Goal: Book appointment/travel/reservation

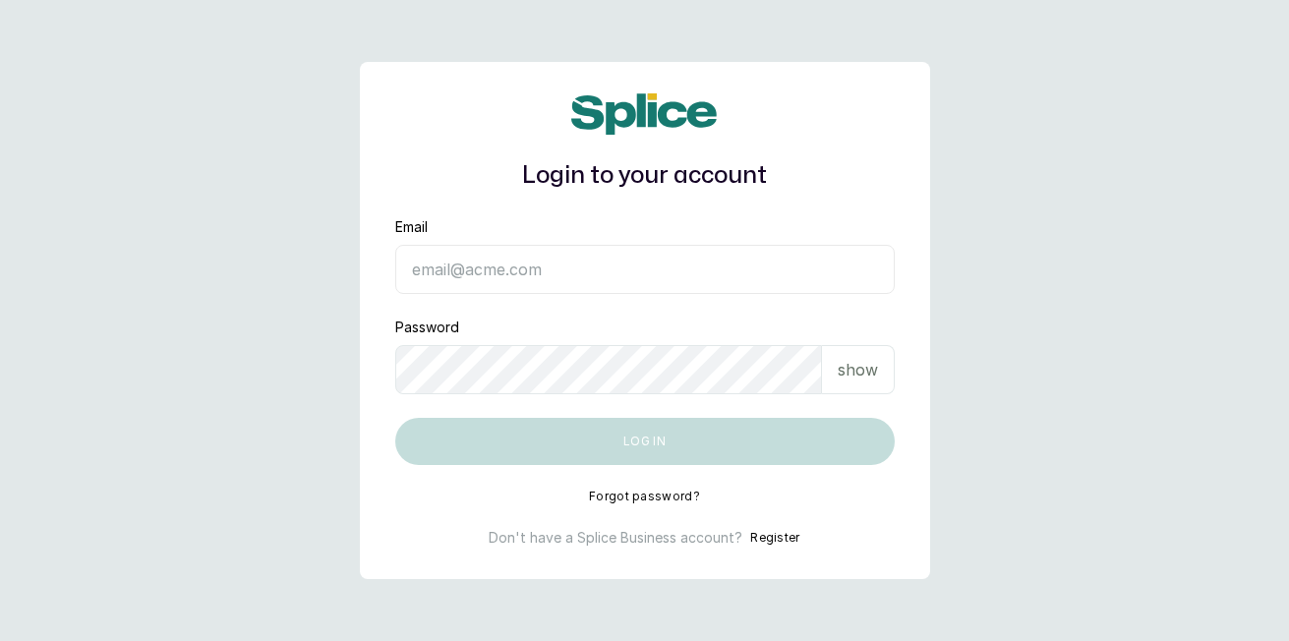
type input "Haircourtph@gmail.com"
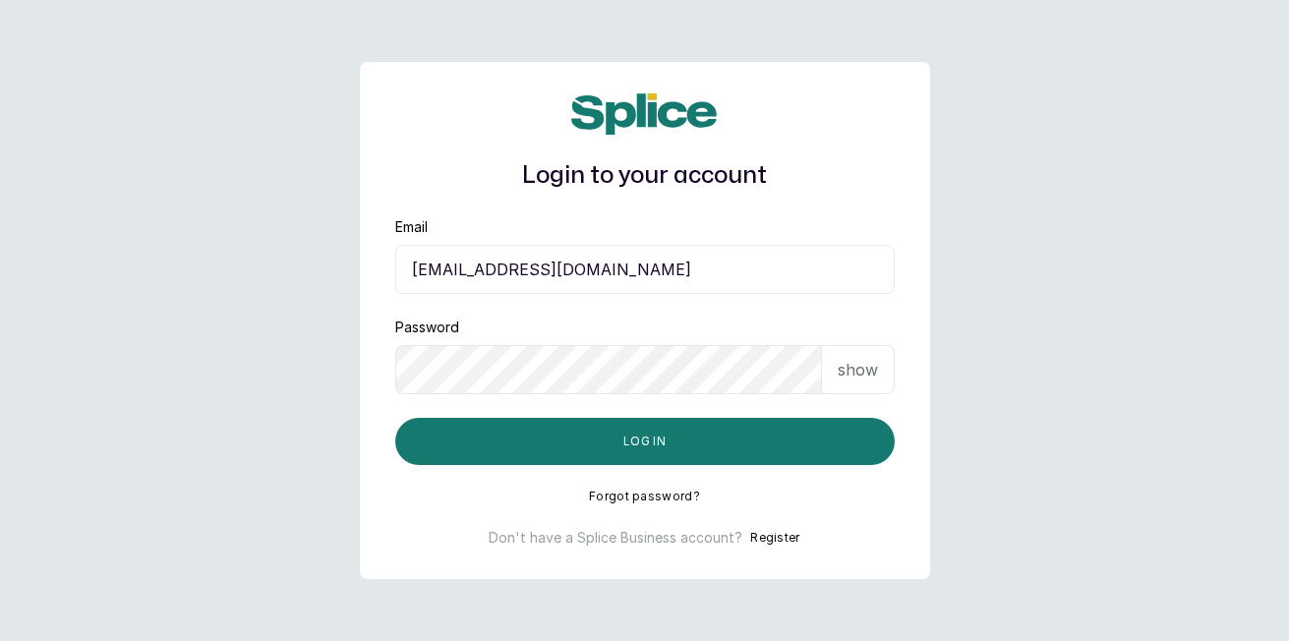
click at [842, 433] on button "Log in" at bounding box center [644, 441] width 499 height 47
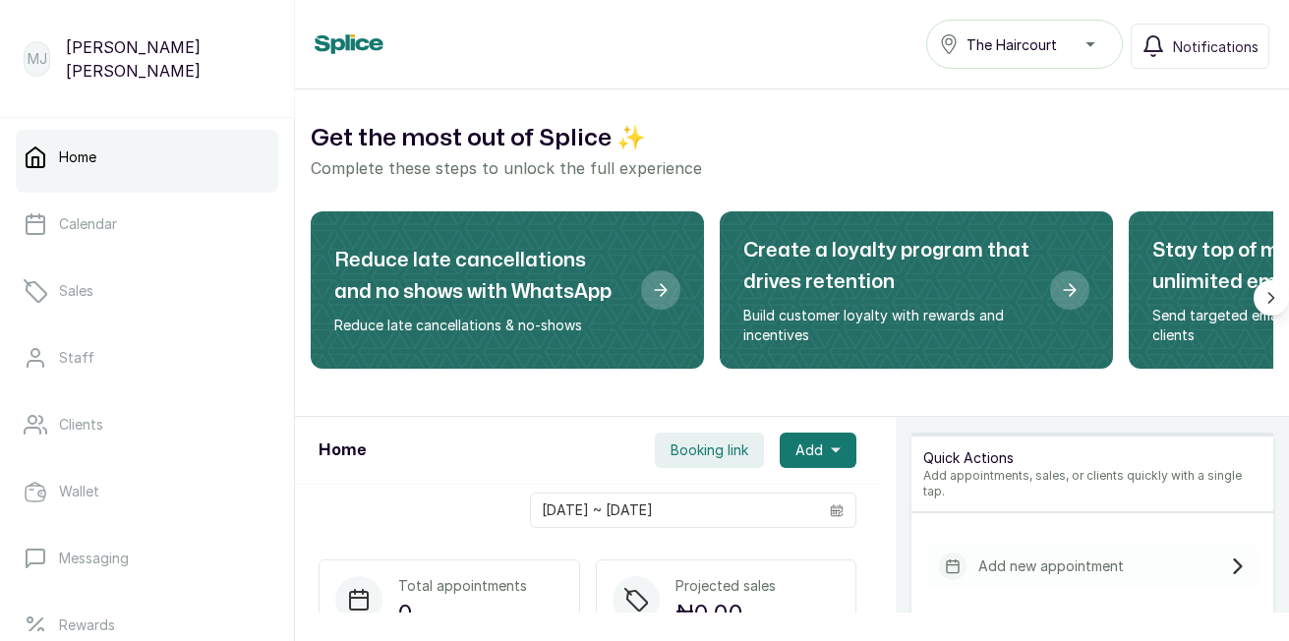
click at [804, 451] on span "Add" at bounding box center [809, 450] width 28 height 20
click at [736, 507] on span "New Appointment" at bounding box center [746, 504] width 189 height 24
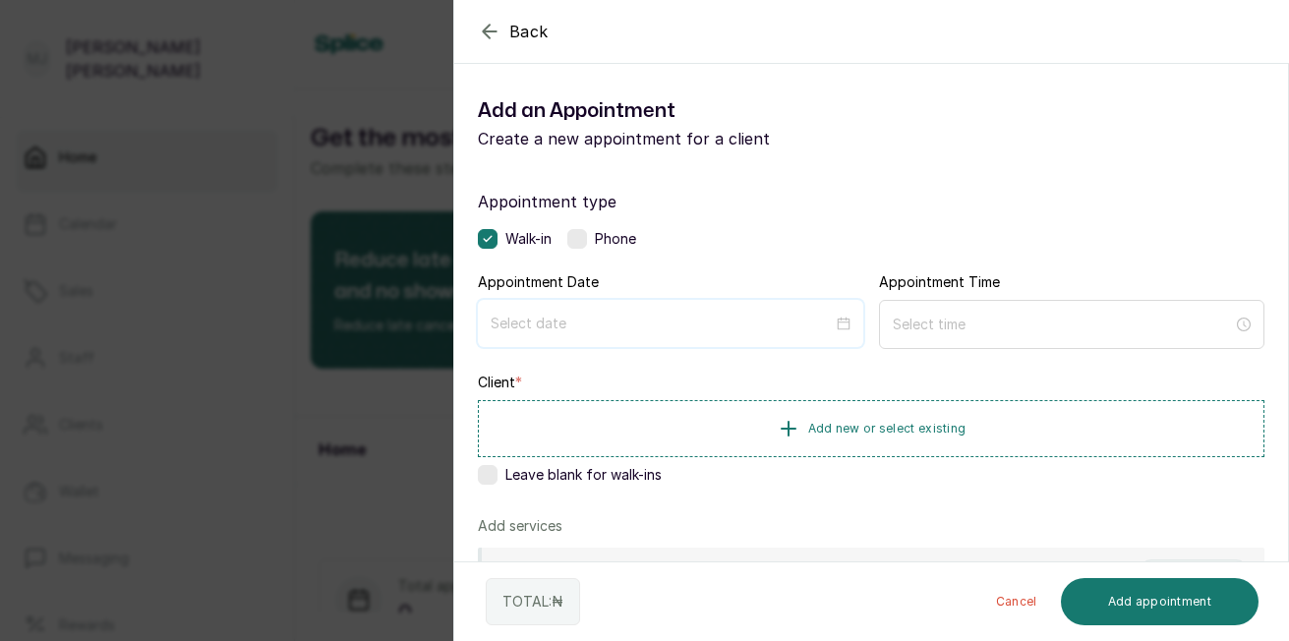
click at [638, 325] on input at bounding box center [662, 324] width 342 height 22
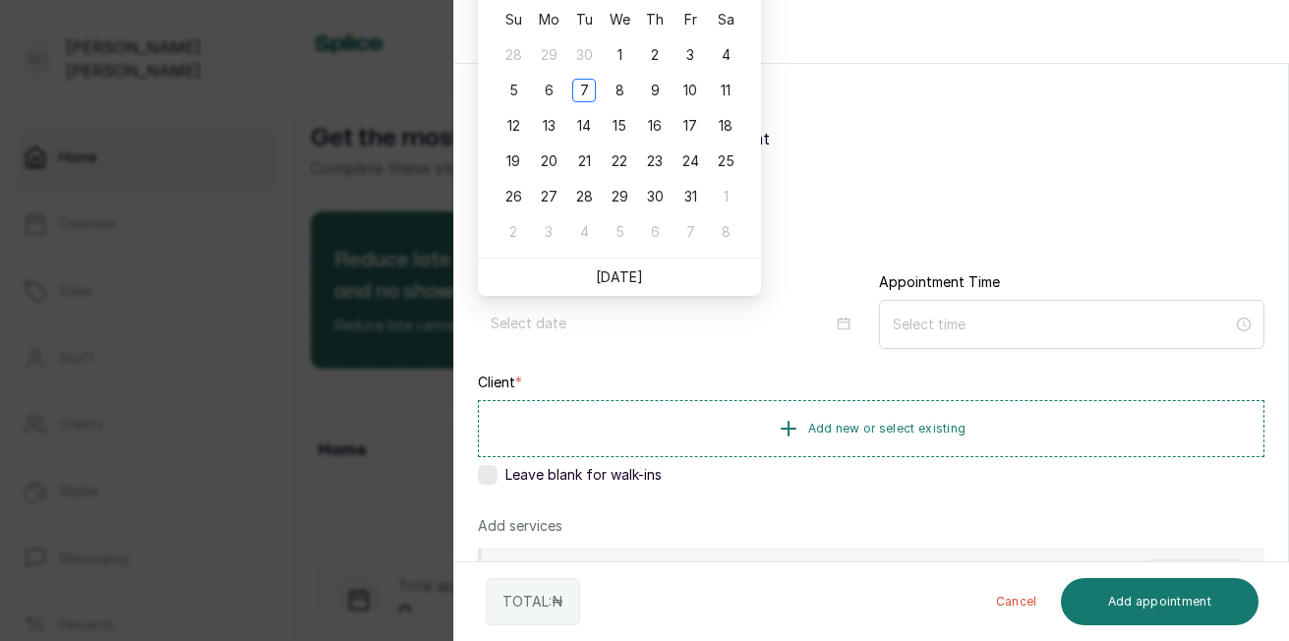
click at [622, 277] on link "[DATE]" at bounding box center [619, 276] width 47 height 17
type input "[DATE]"
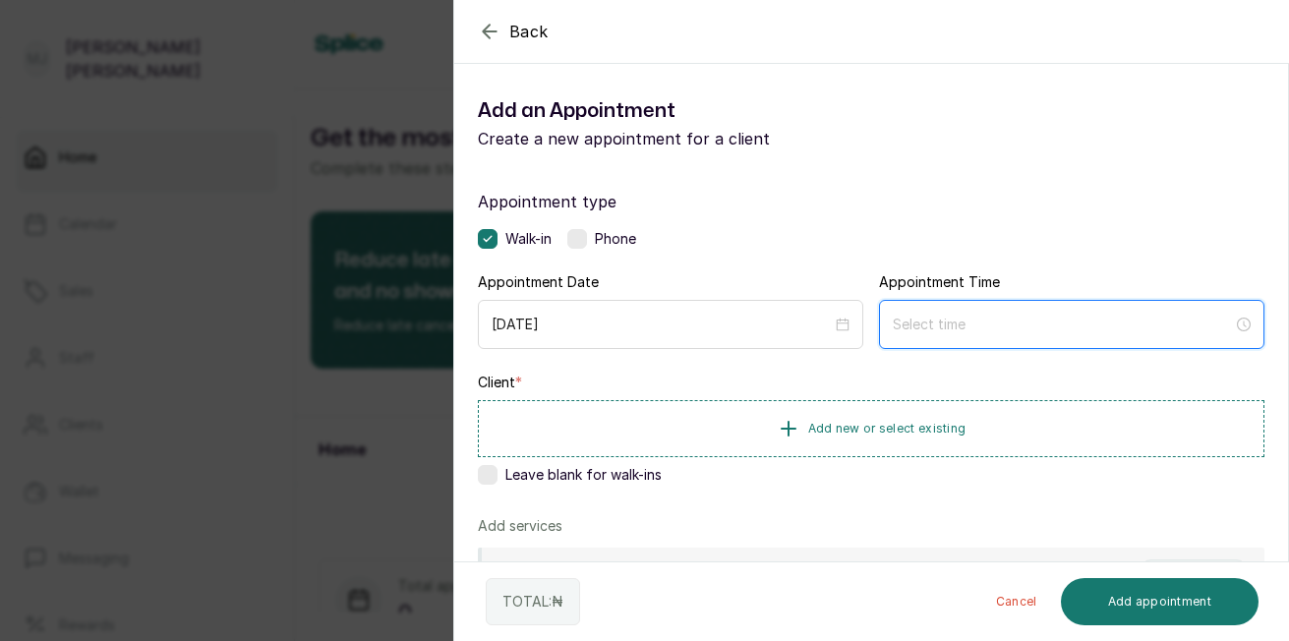
click at [931, 318] on input at bounding box center [1063, 325] width 340 height 22
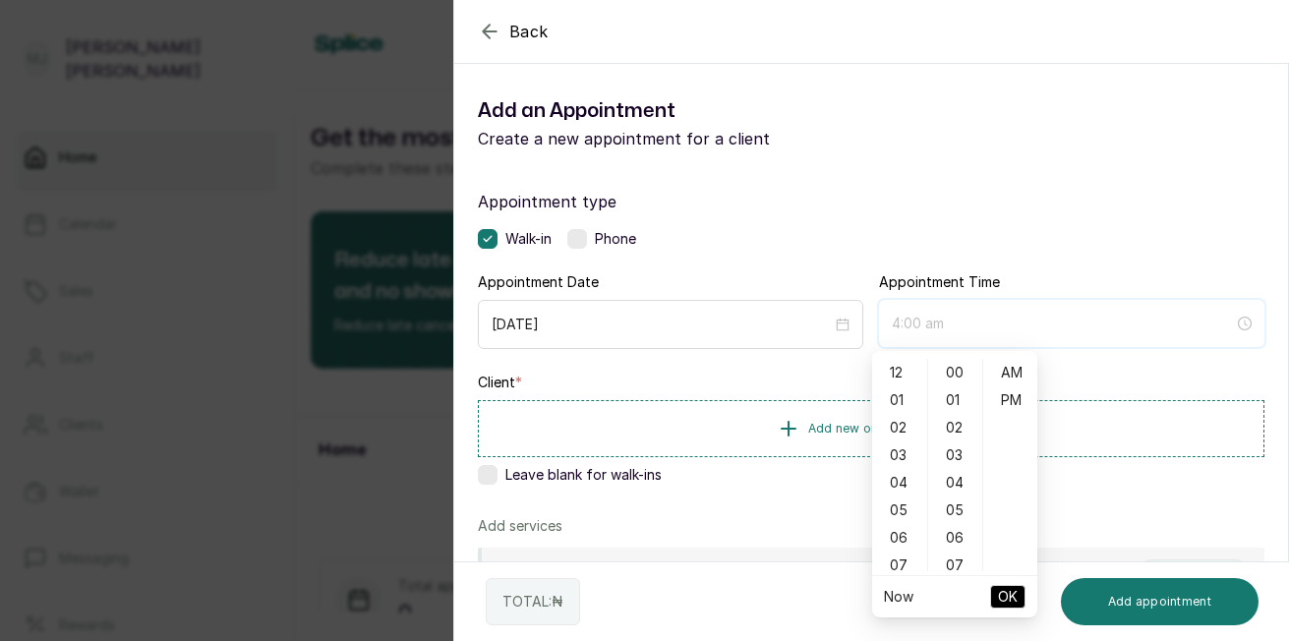
type input "5:00 am"
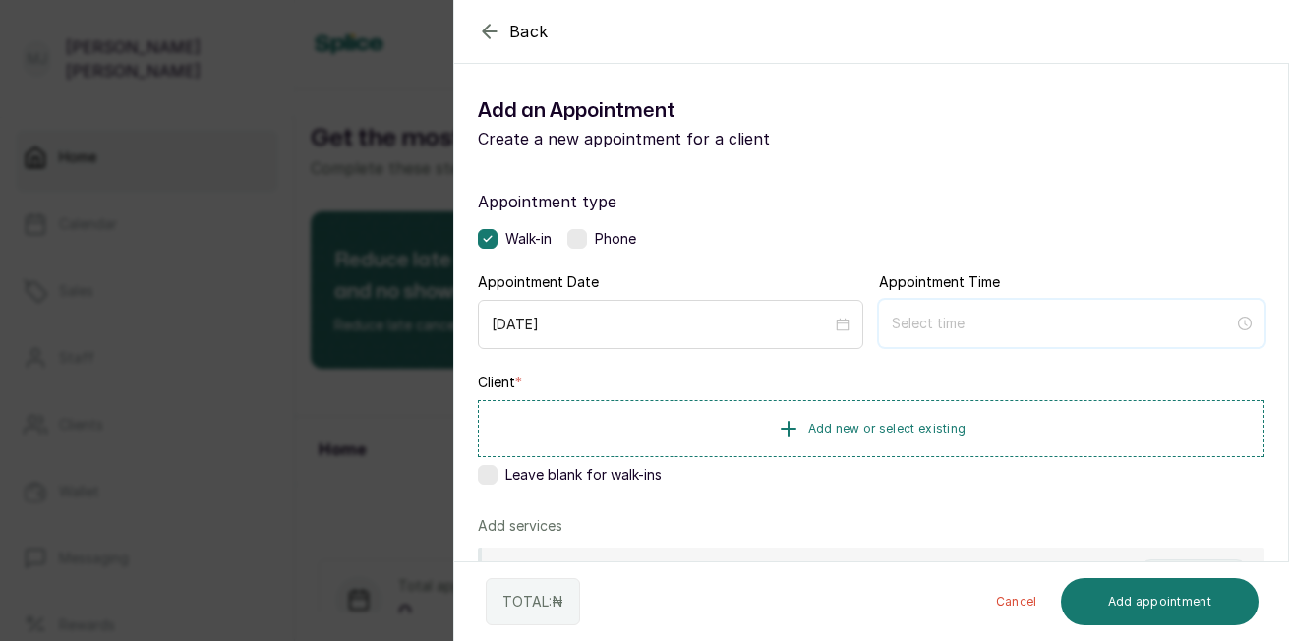
click at [972, 328] on input at bounding box center [1063, 324] width 342 height 22
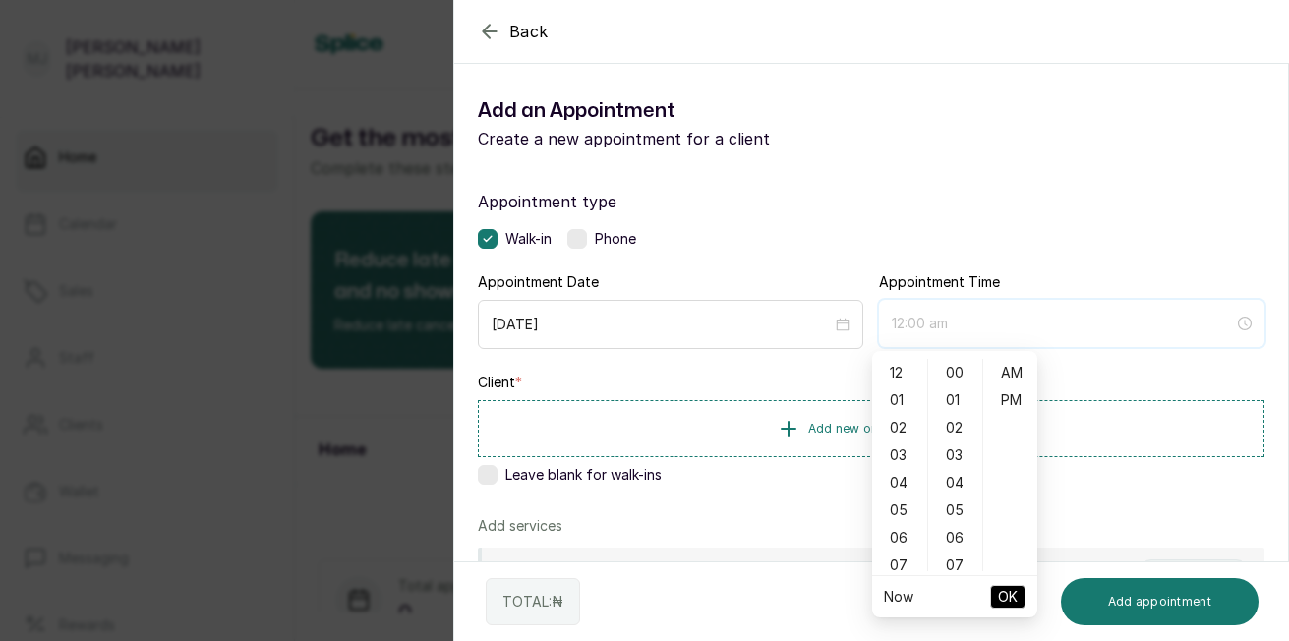
type input "12:01 am"
type input "4:00 am"
click at [899, 472] on div "09" at bounding box center [899, 463] width 47 height 28
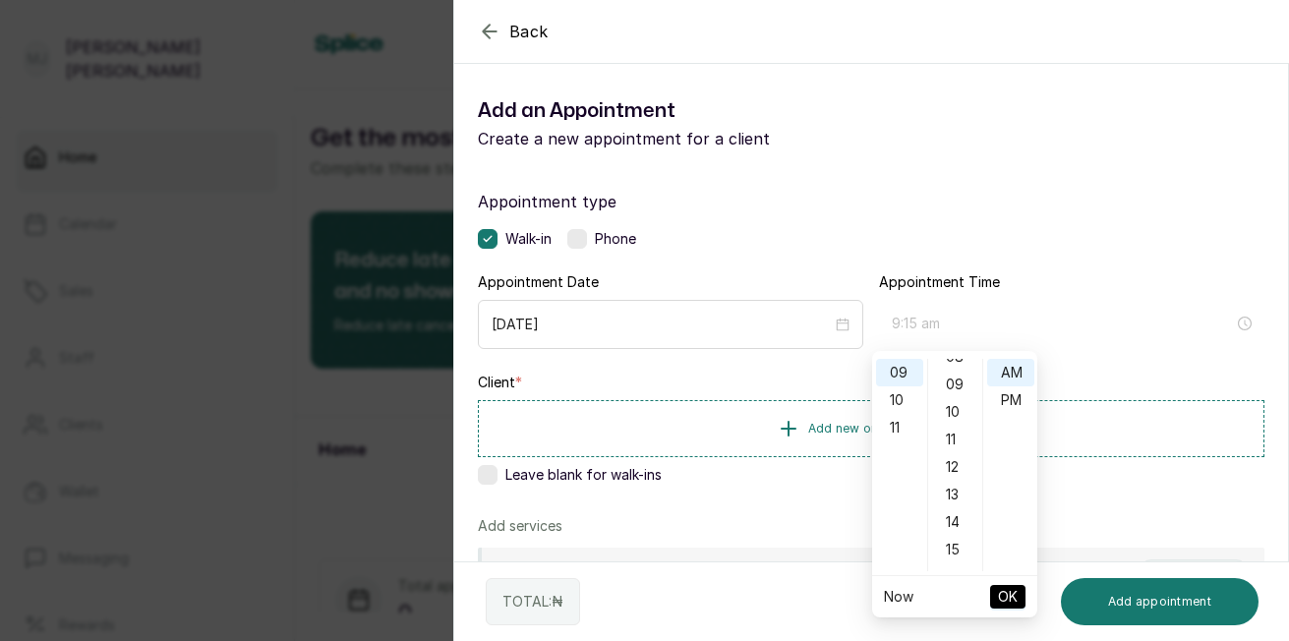
click at [951, 552] on div "15" at bounding box center [955, 550] width 47 height 28
type input "9:15 am"
click at [1010, 589] on span "OK" at bounding box center [1008, 596] width 20 height 37
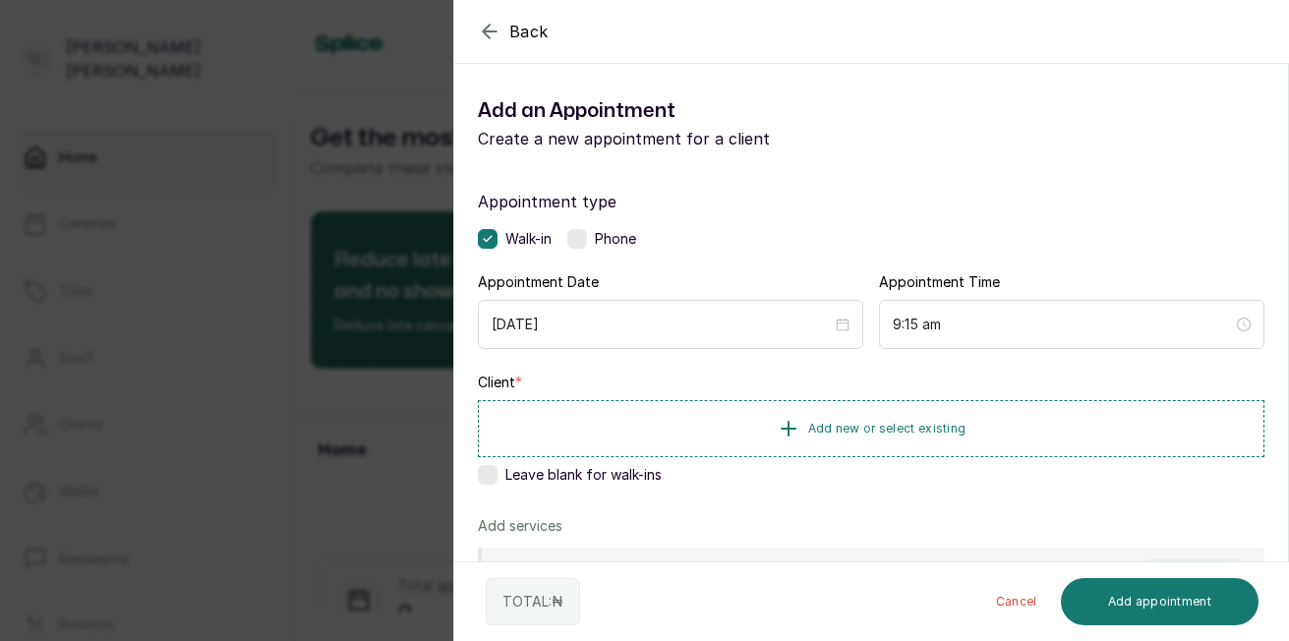
click at [901, 440] on button "Add new or select existing" at bounding box center [871, 428] width 786 height 57
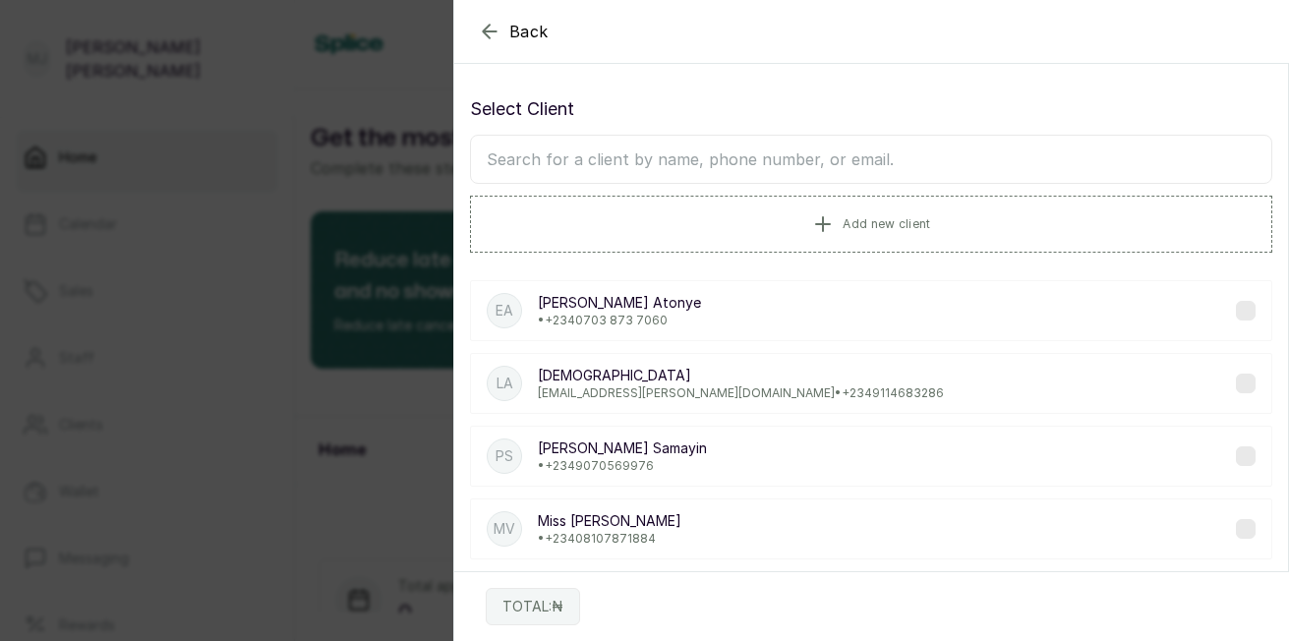
click at [848, 173] on input "text" at bounding box center [871, 159] width 802 height 49
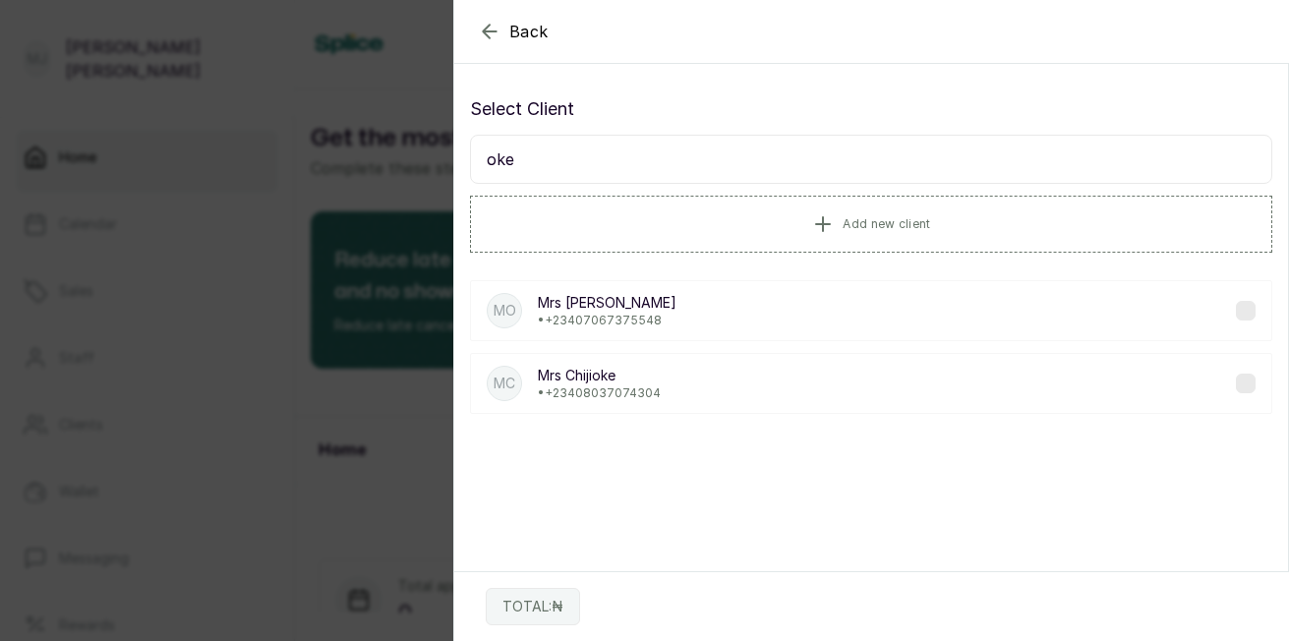
type input "oke"
click at [597, 325] on p "• [PHONE_NUMBER]" at bounding box center [607, 321] width 139 height 16
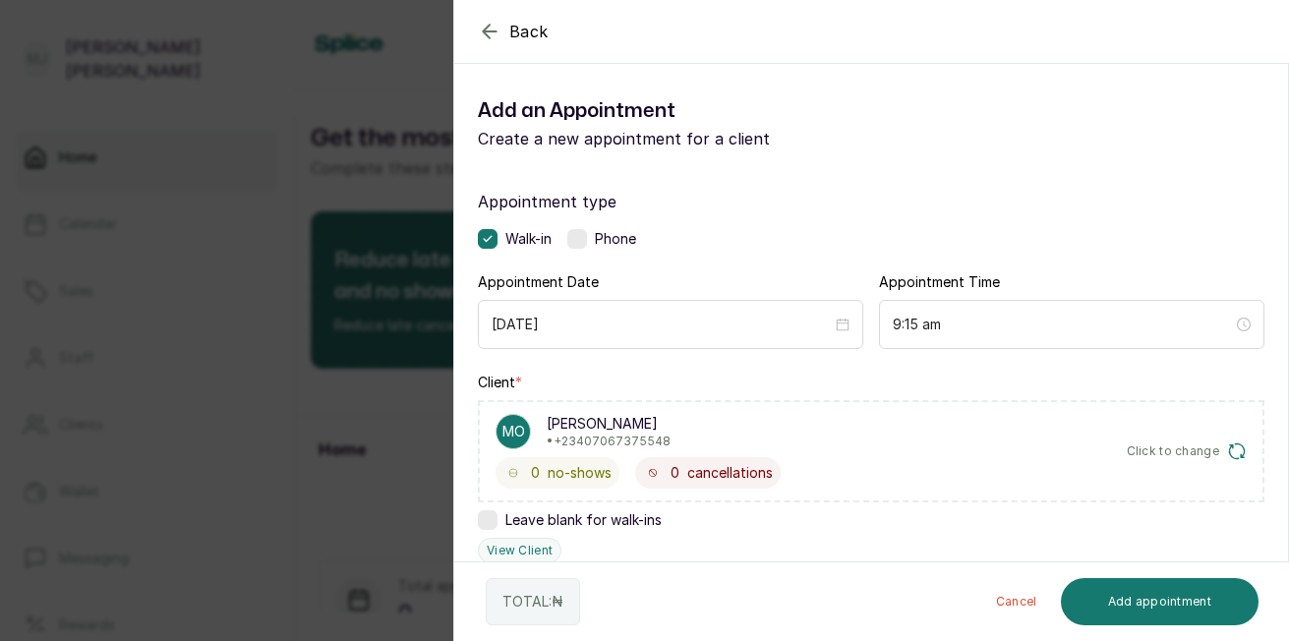
scroll to position [472, 0]
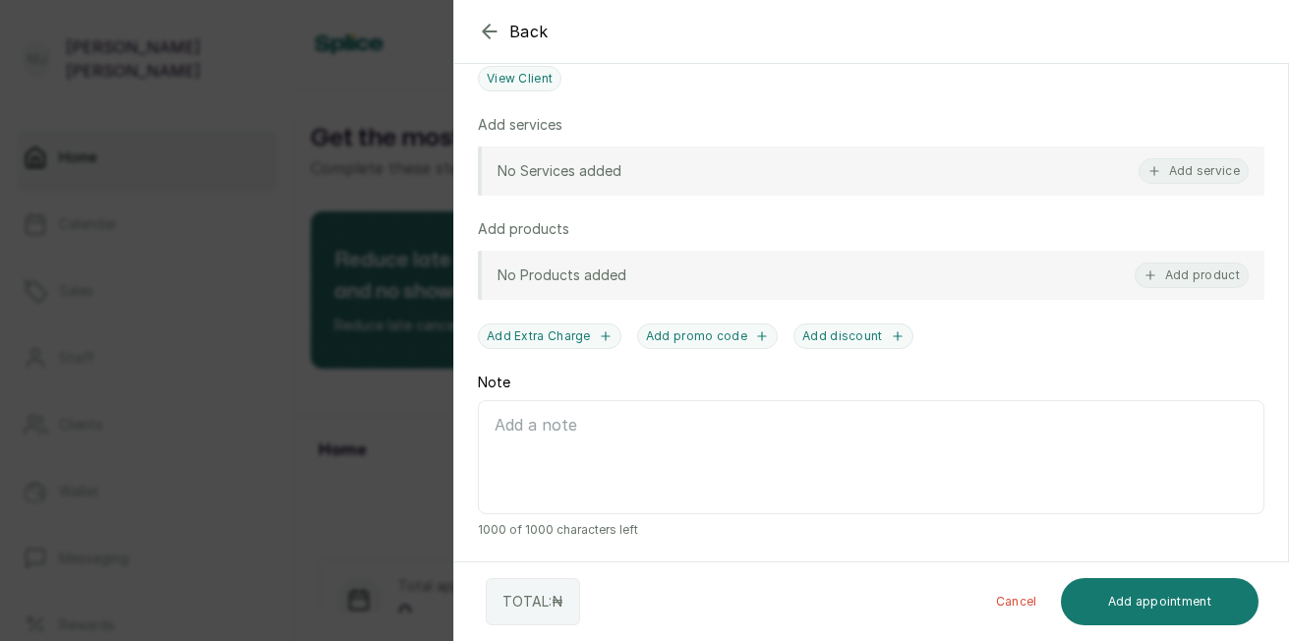
click at [1172, 174] on button "Add service" at bounding box center [1193, 171] width 110 height 26
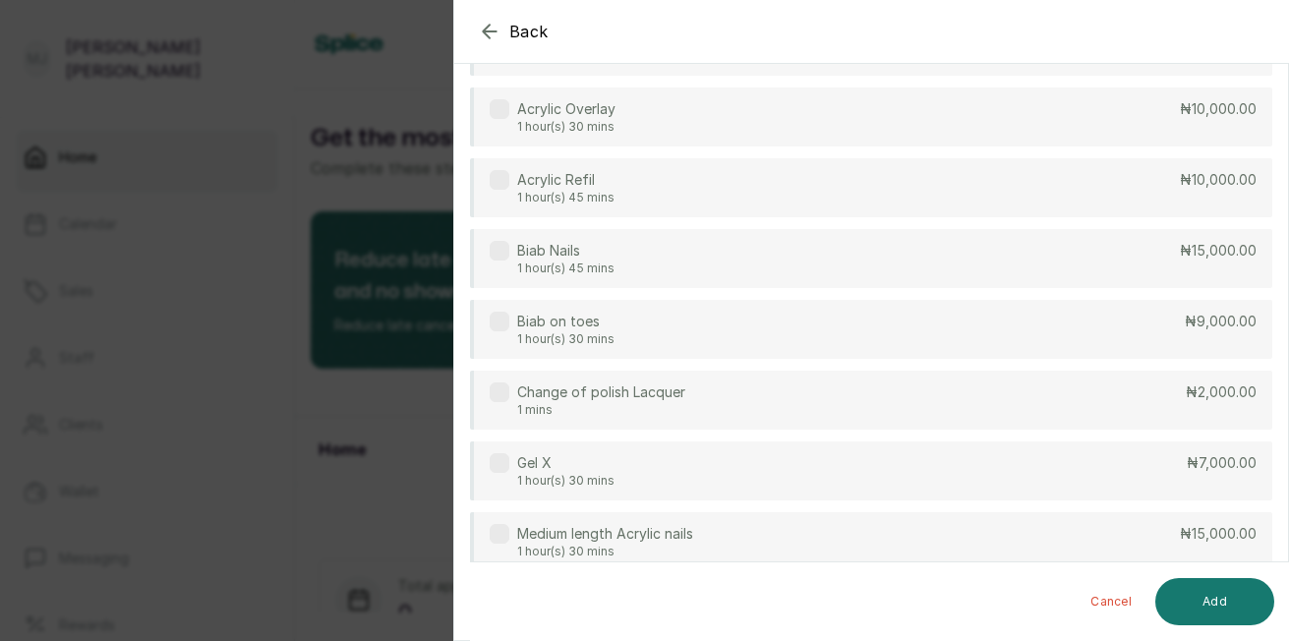
scroll to position [79, 0]
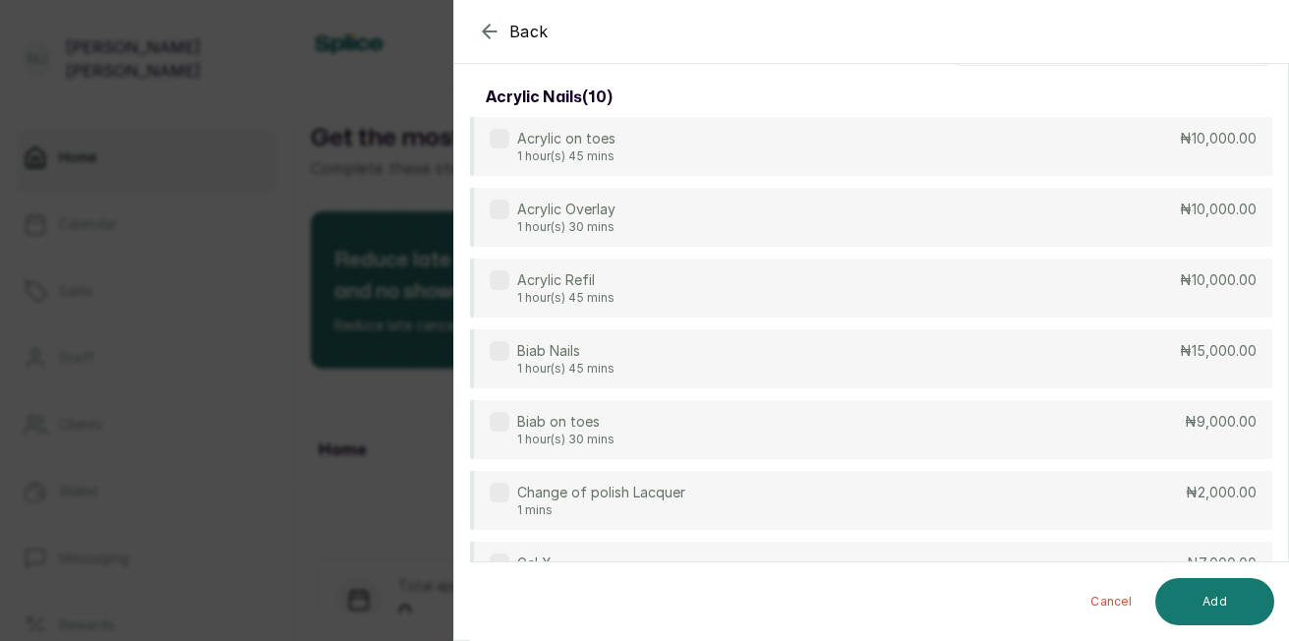
click at [748, 264] on div "Acrylic Refil 1 hour(s) 45 mins ₦10,000.00" at bounding box center [871, 288] width 802 height 59
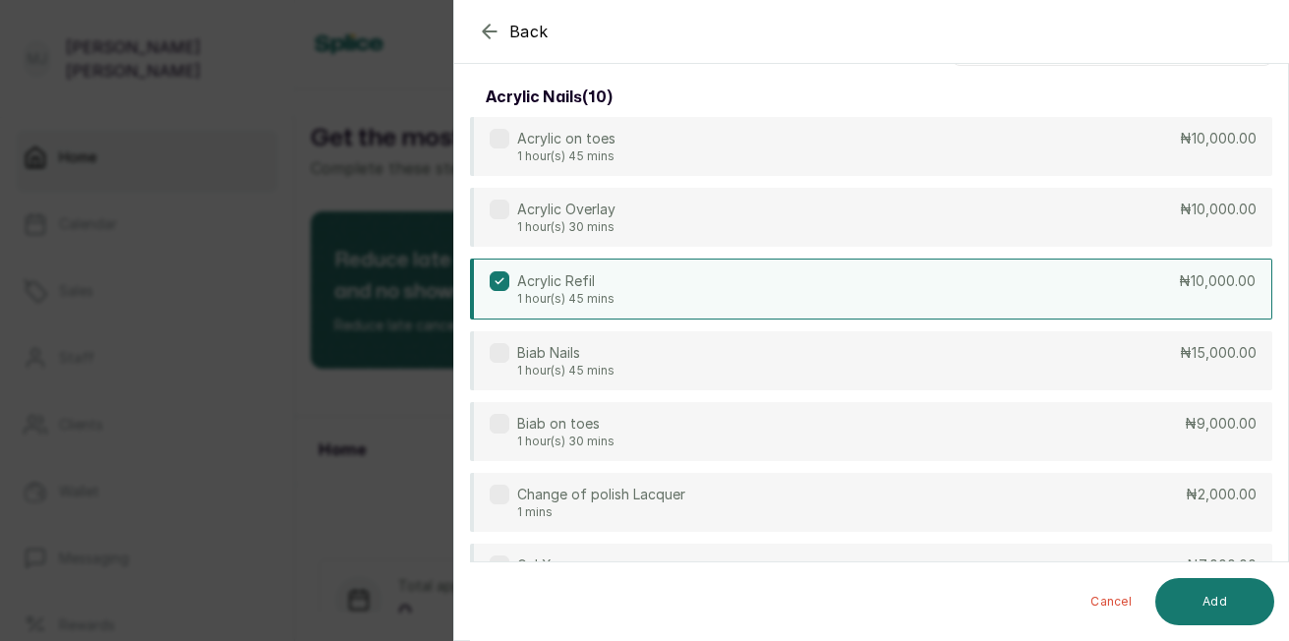
scroll to position [0, 0]
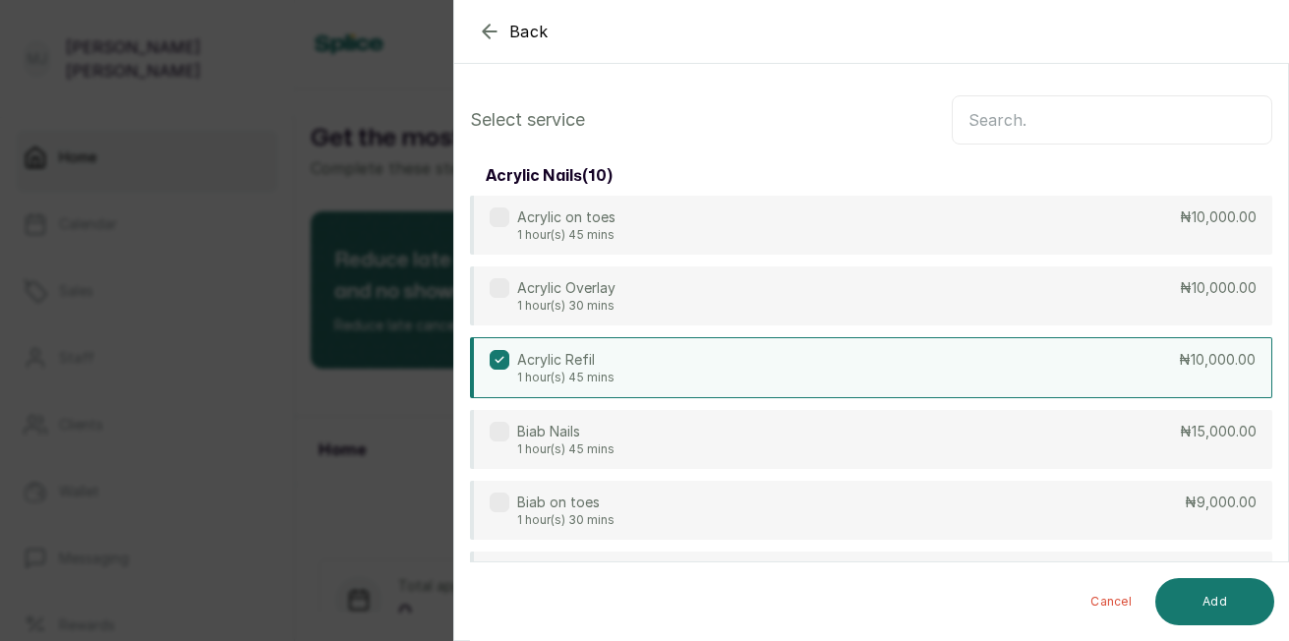
click at [830, 357] on div "Acrylic Refil 1 hour(s) 45 mins ₦10,000.00" at bounding box center [871, 367] width 802 height 61
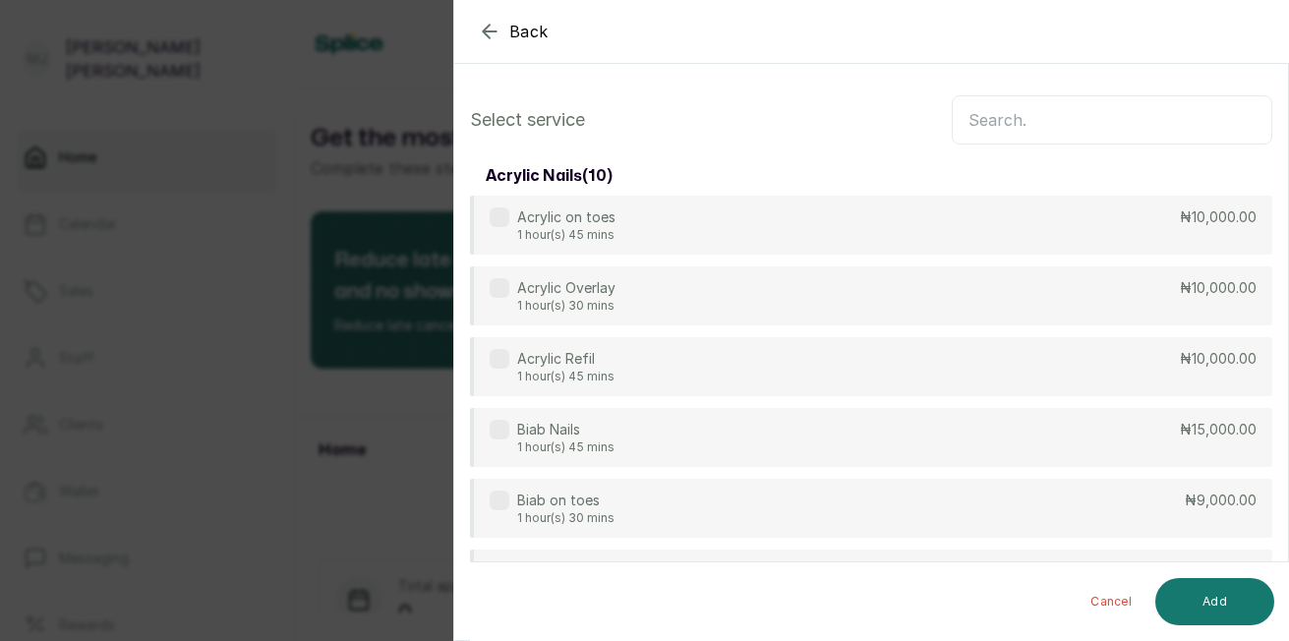
click at [1042, 117] on input "text" at bounding box center [1112, 119] width 320 height 49
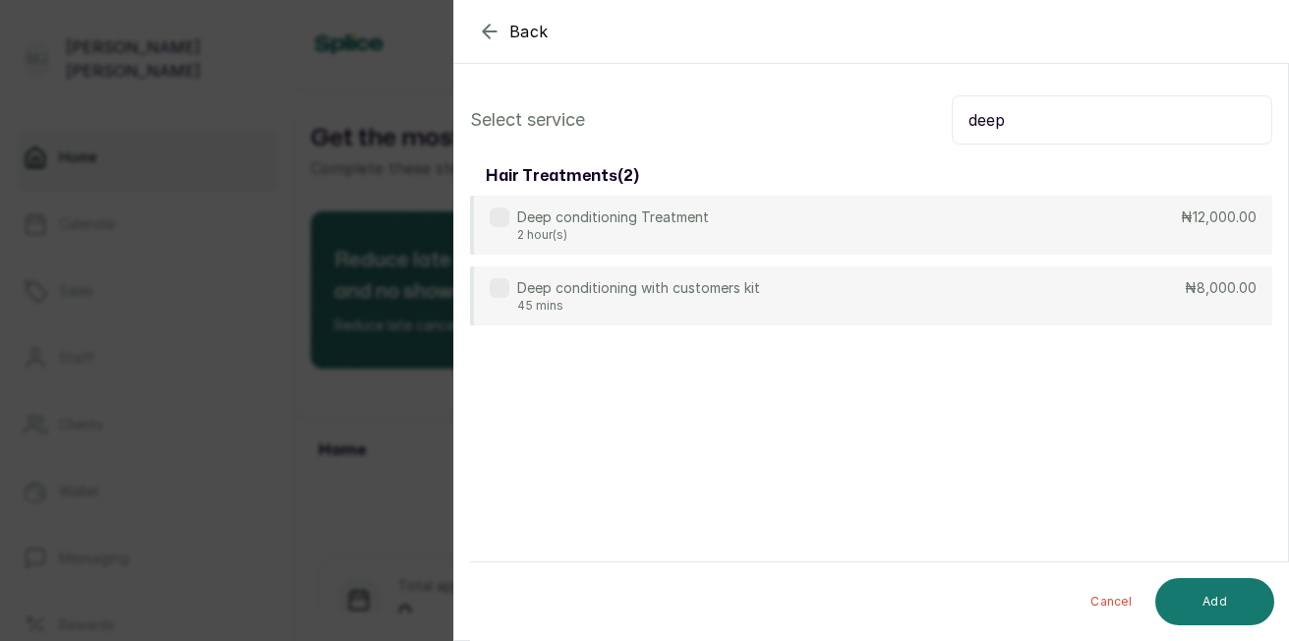
type input "deep"
click at [1025, 207] on div "Deep conditioning Treatment 2 hour(s) ₦12,000.00" at bounding box center [871, 225] width 802 height 59
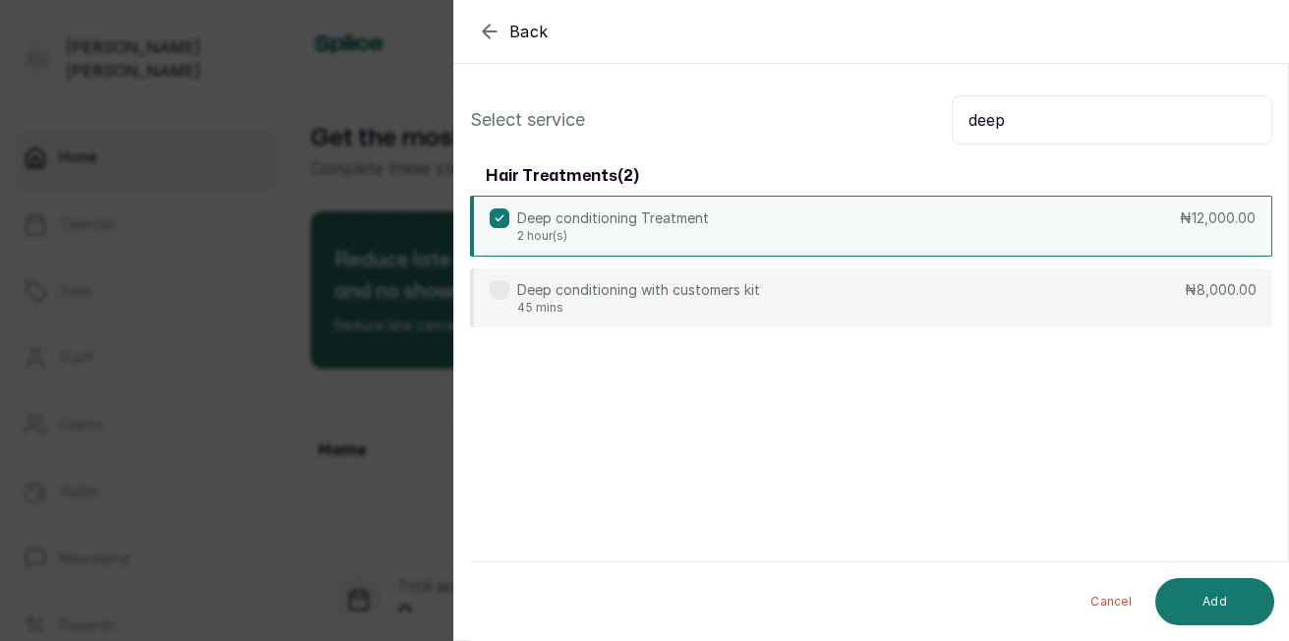
click at [1214, 600] on button "Add" at bounding box center [1214, 601] width 119 height 47
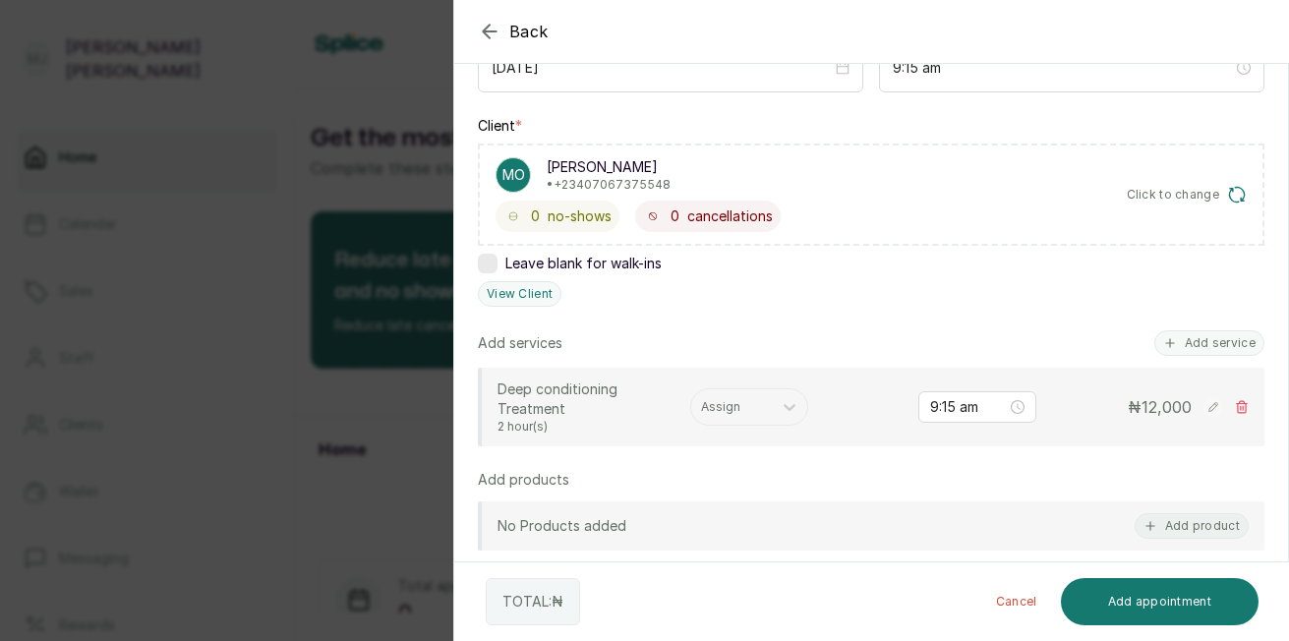
scroll to position [270, 0]
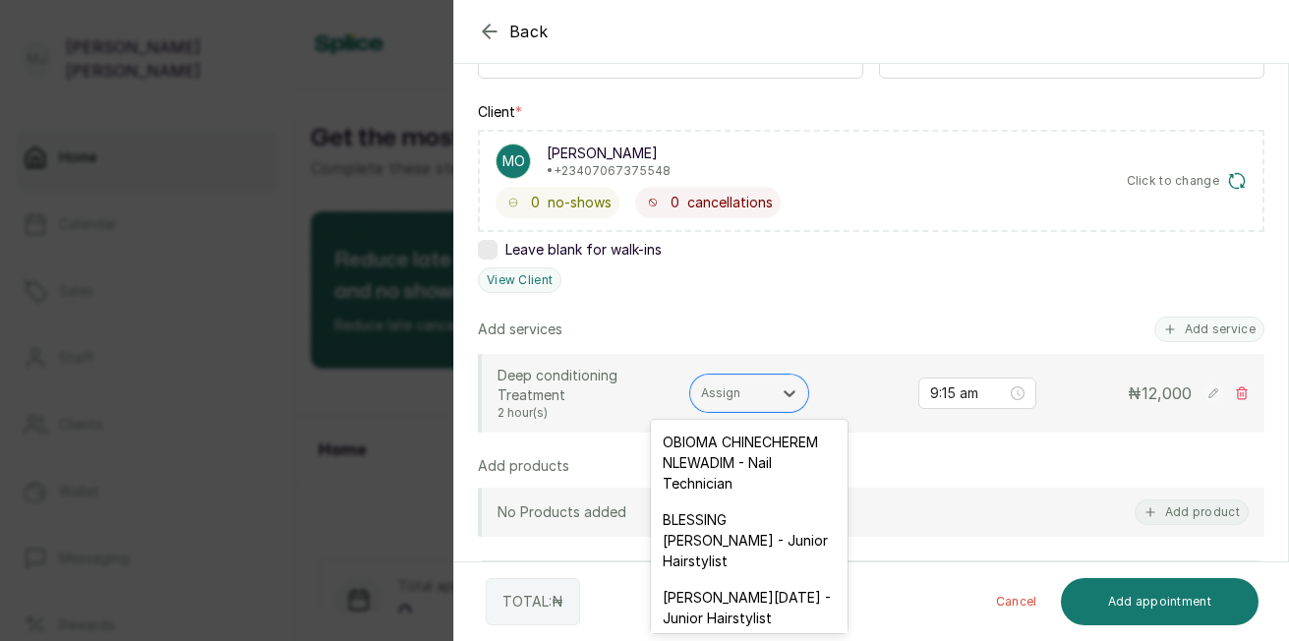
click at [742, 397] on div at bounding box center [731, 393] width 61 height 18
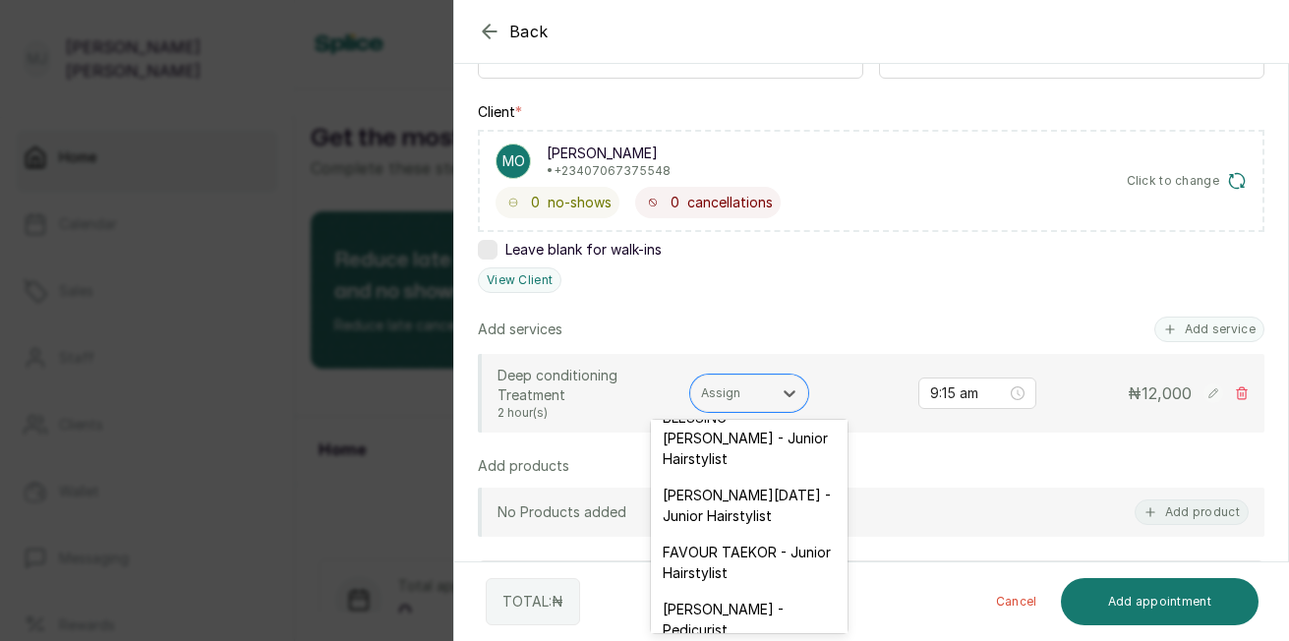
scroll to position [118, 0]
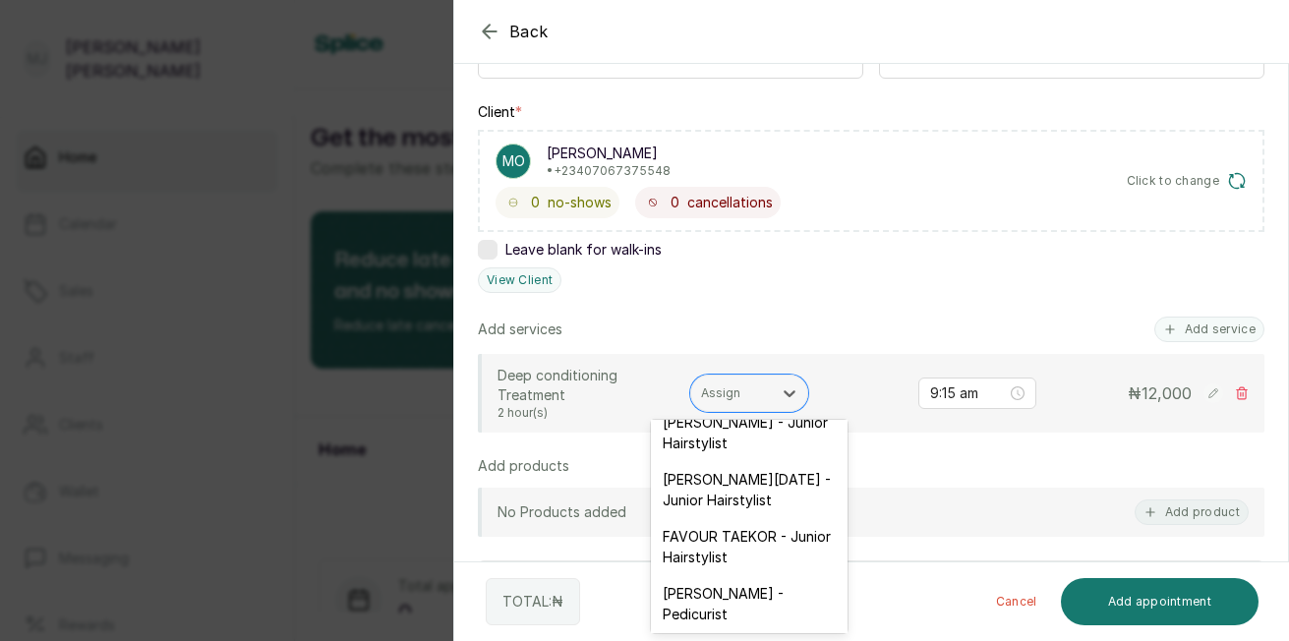
click at [767, 575] on div "FAVOUR TAEKOR - Junior Hairstylist" at bounding box center [749, 546] width 197 height 57
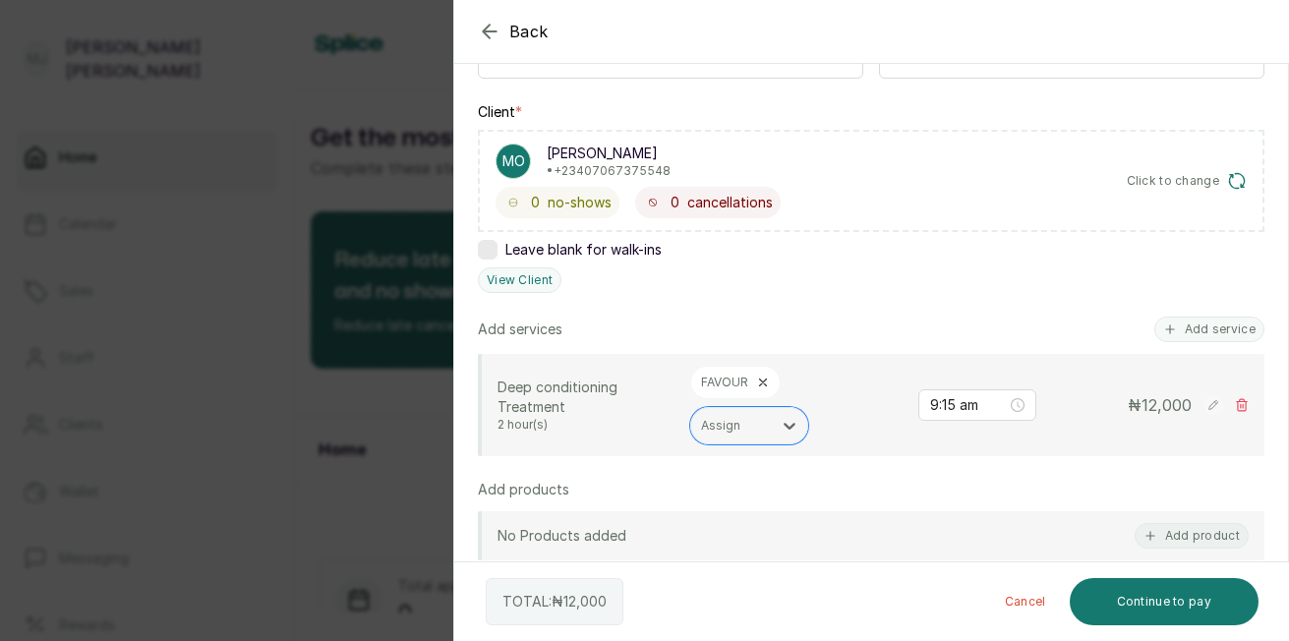
click at [1194, 330] on button "Add service" at bounding box center [1209, 330] width 110 height 26
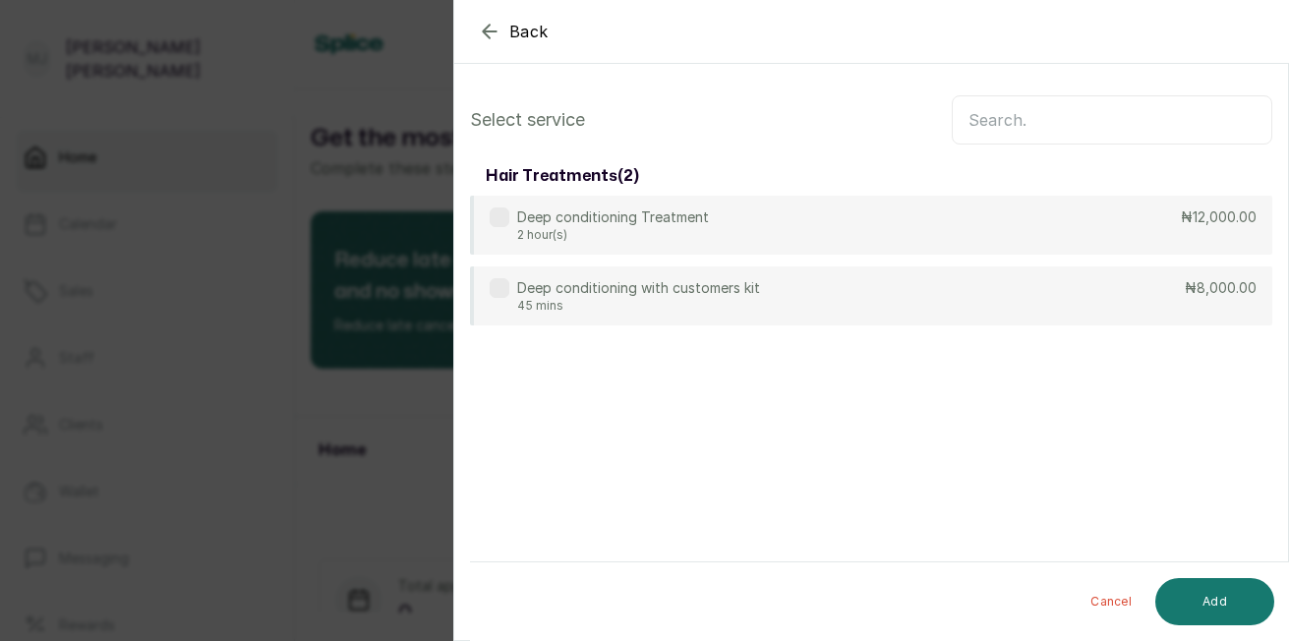
scroll to position [0, 0]
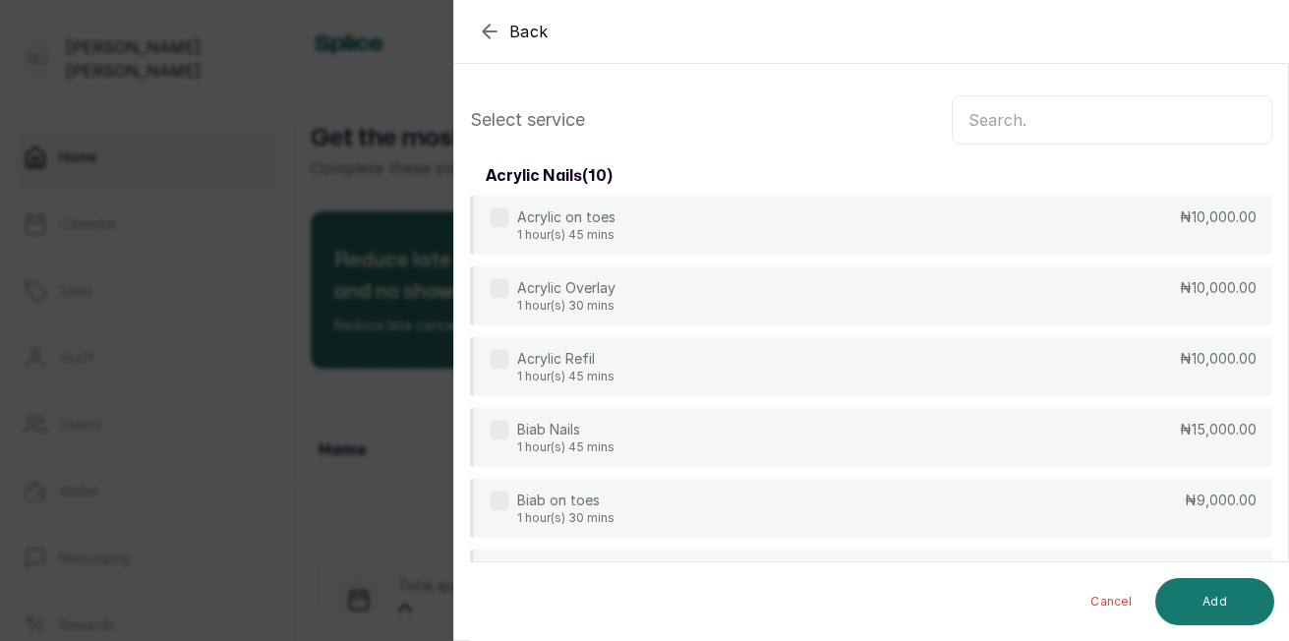
click at [1142, 126] on input "text" at bounding box center [1112, 119] width 320 height 49
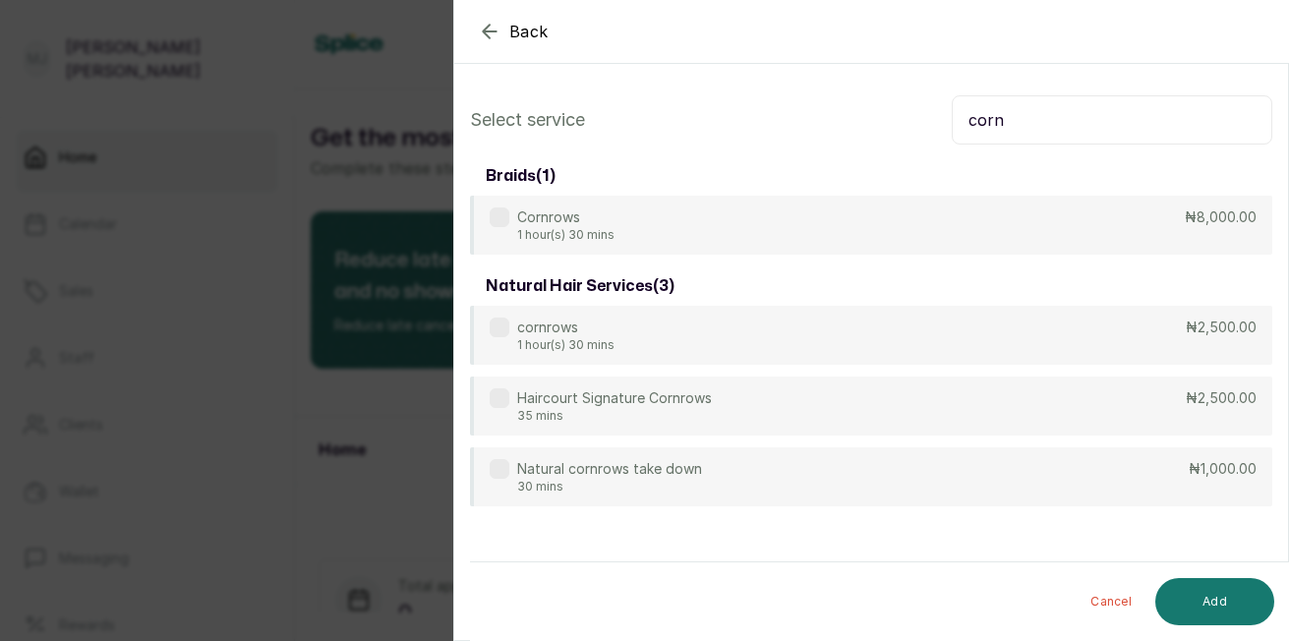
type input "corn"
click at [1004, 338] on div "cornrows 1 hour(s) 30 mins ₦2,500.00" at bounding box center [871, 335] width 802 height 59
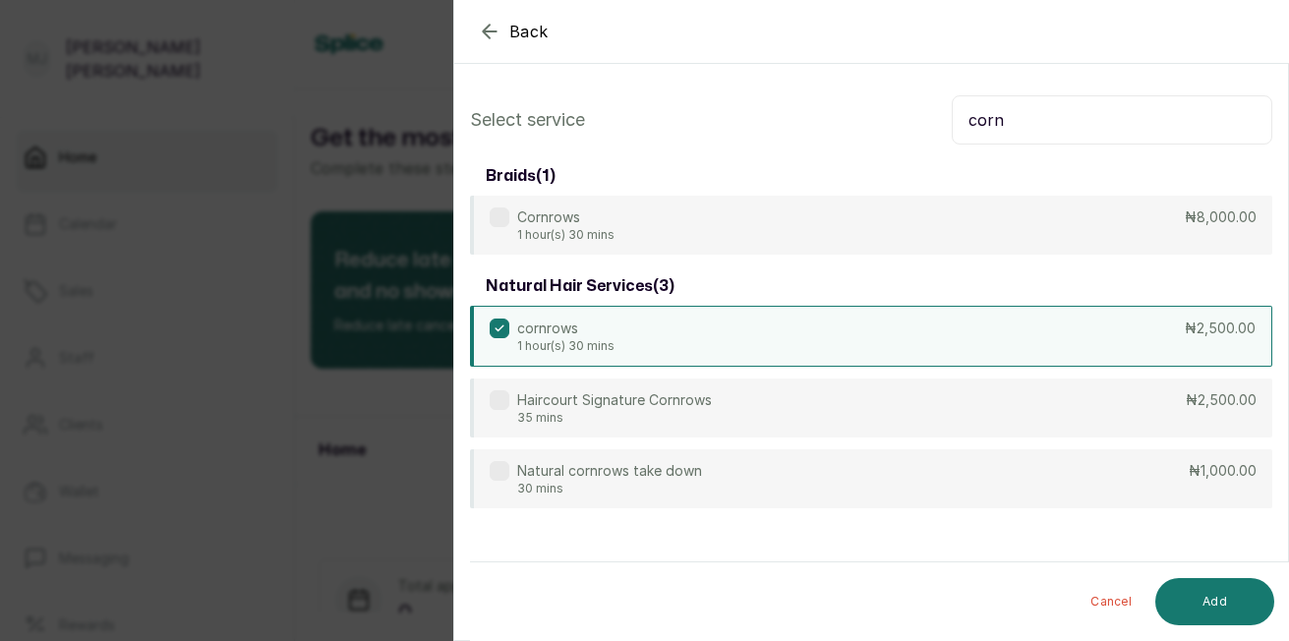
click at [1204, 603] on button "Add" at bounding box center [1214, 601] width 119 height 47
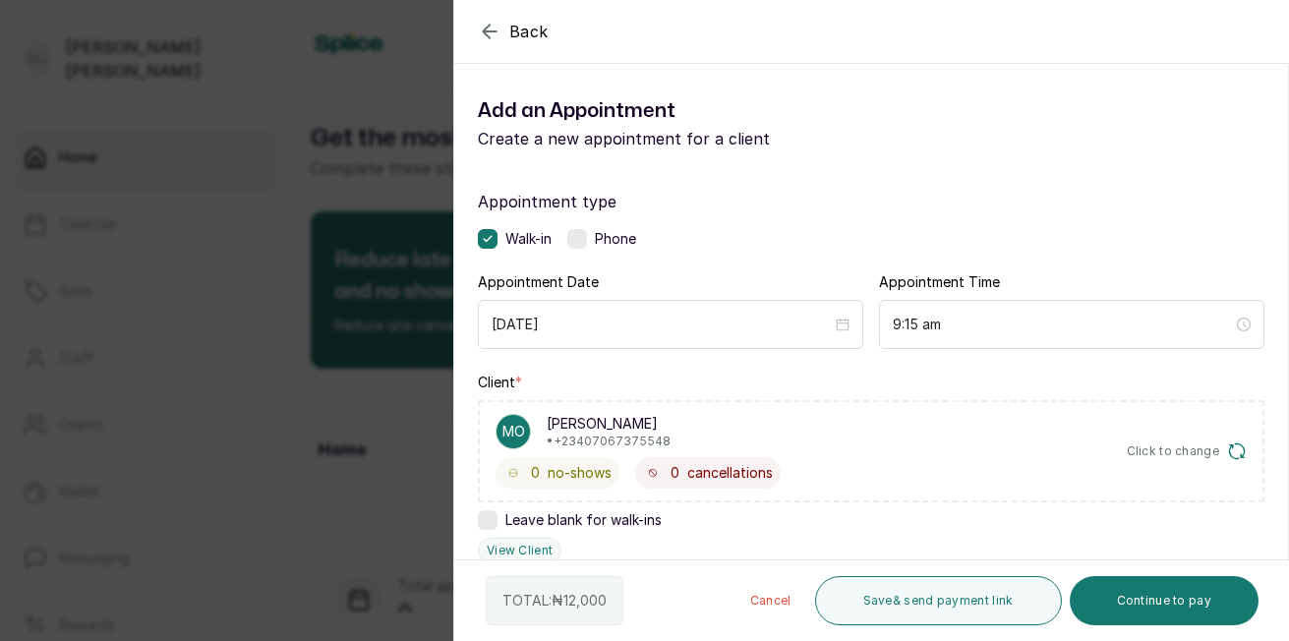
click at [1288, 548] on html "[PERSON_NAME] Home Calendar Sales Staff Clients Wallet Messaging Rewards Catalo…" at bounding box center [644, 320] width 1289 height 641
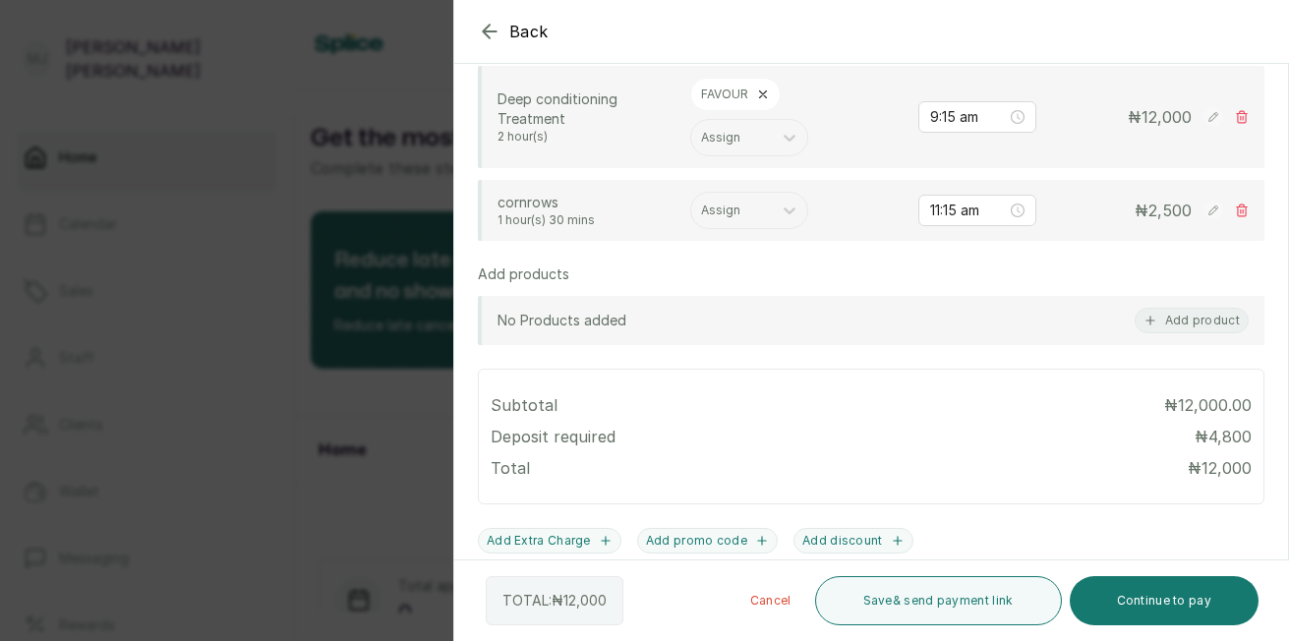
click at [753, 222] on div "Assign" at bounding box center [731, 211] width 81 height 26
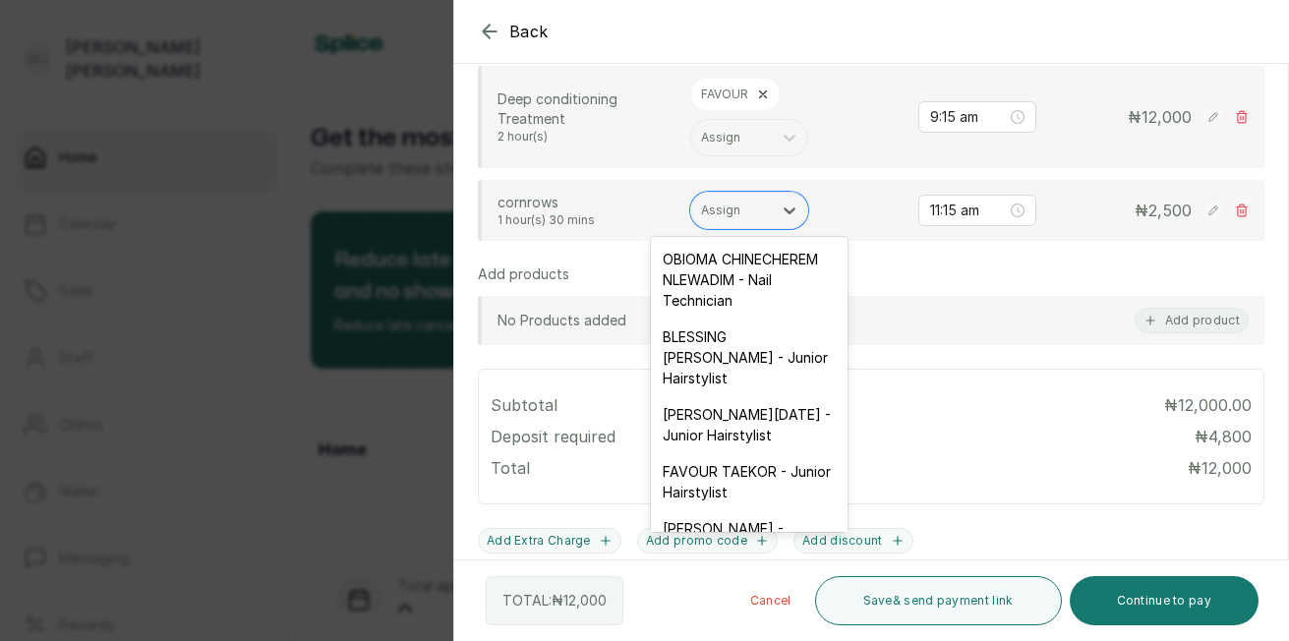
click at [784, 502] on div "FAVOUR TAEKOR - Junior Hairstylist" at bounding box center [749, 481] width 197 height 57
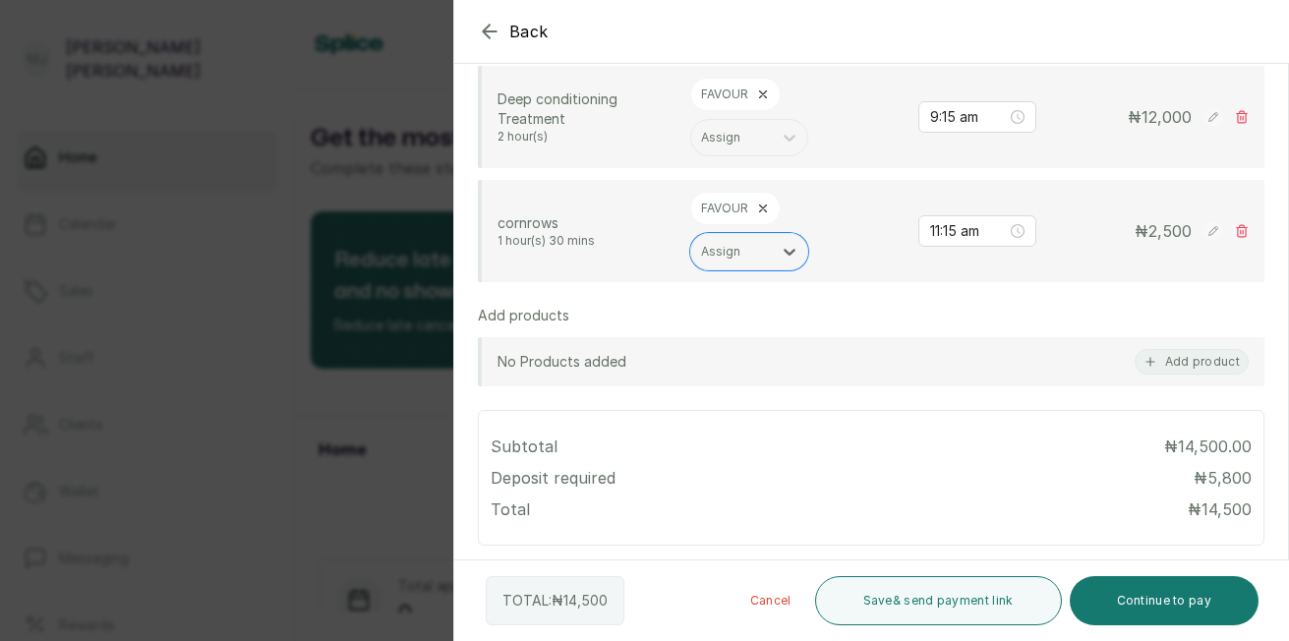
click at [1140, 603] on button "Continue to pay" at bounding box center [1165, 600] width 190 height 49
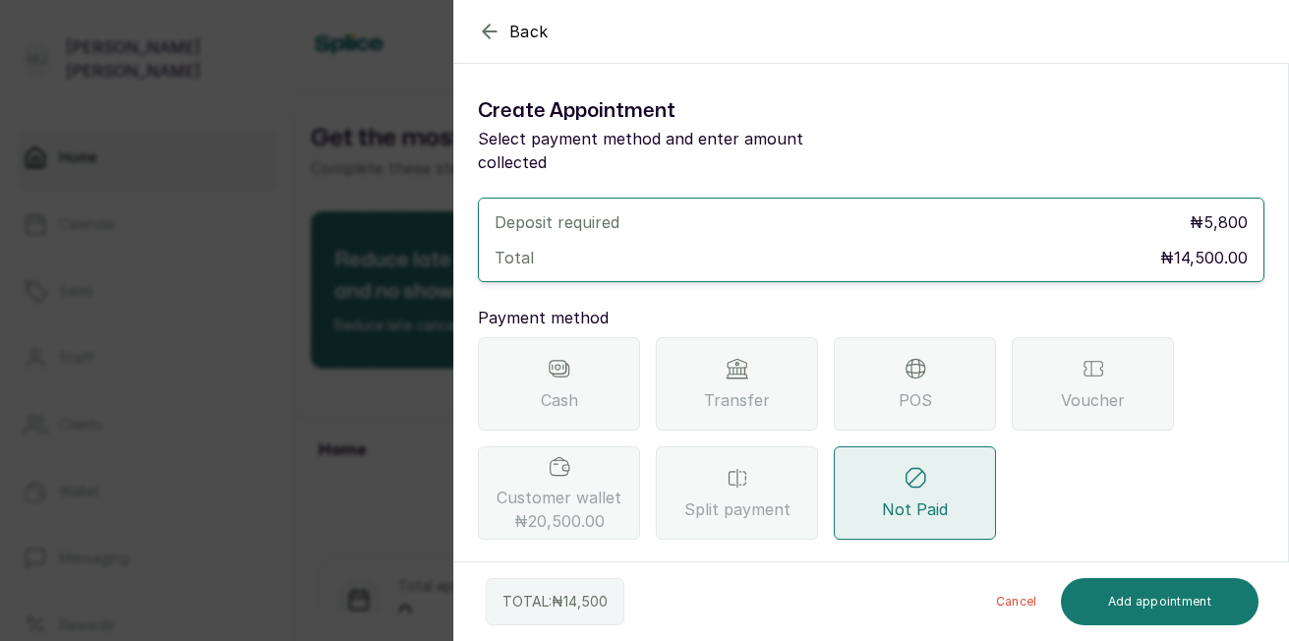
scroll to position [0, 0]
click at [733, 357] on div "Transfer" at bounding box center [737, 383] width 162 height 93
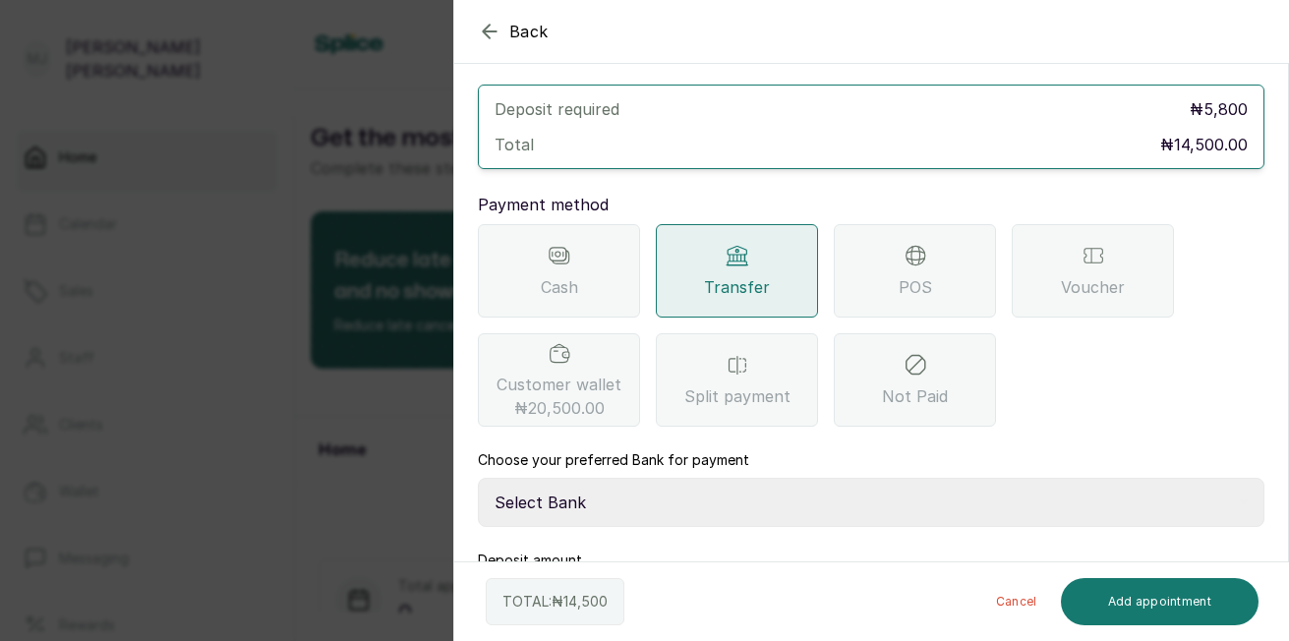
scroll to position [175, 0]
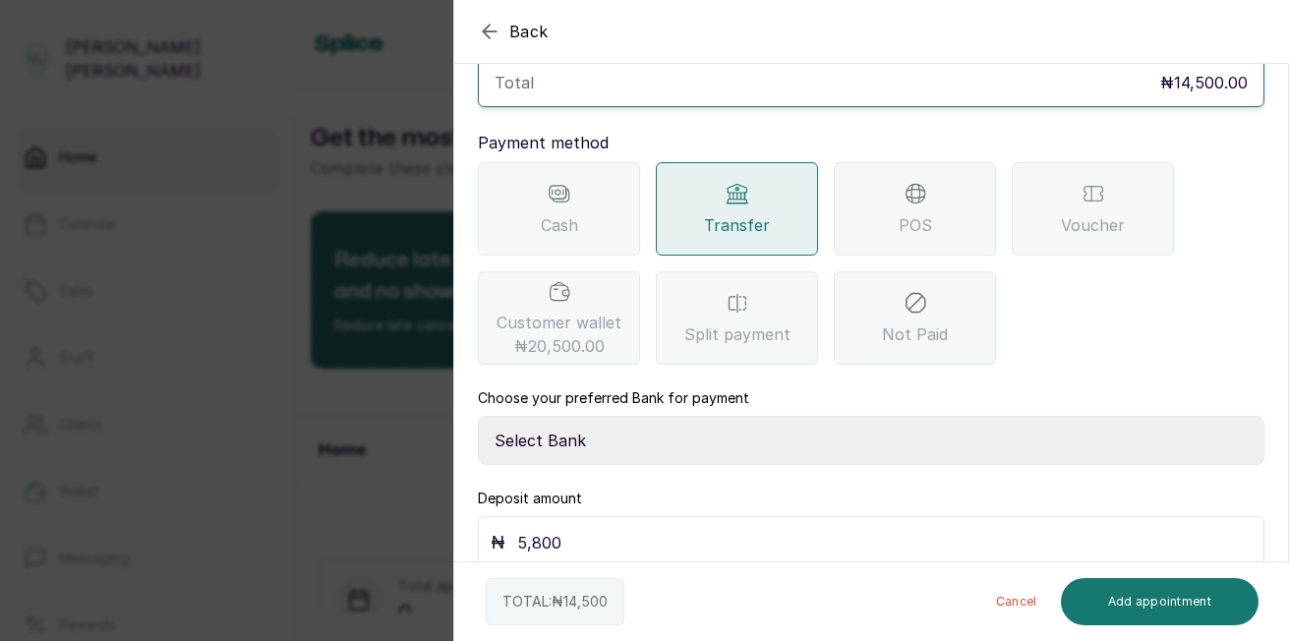
click at [912, 416] on select "Select Bank THE HAIR COURT Zenith Bank THE HAIR COURT Guaranty Trust Bank" at bounding box center [871, 440] width 786 height 49
select select "8093f8fd-914a-4246-9da3-7ae1719cd41e"
click at [478, 416] on select "Select Bank THE HAIR COURT Zenith Bank THE HAIR COURT Guaranty Trust Bank" at bounding box center [871, 440] width 786 height 49
click at [667, 536] on div "₦ 5,800" at bounding box center [871, 542] width 786 height 53
click at [653, 529] on input "5,800" at bounding box center [884, 543] width 734 height 28
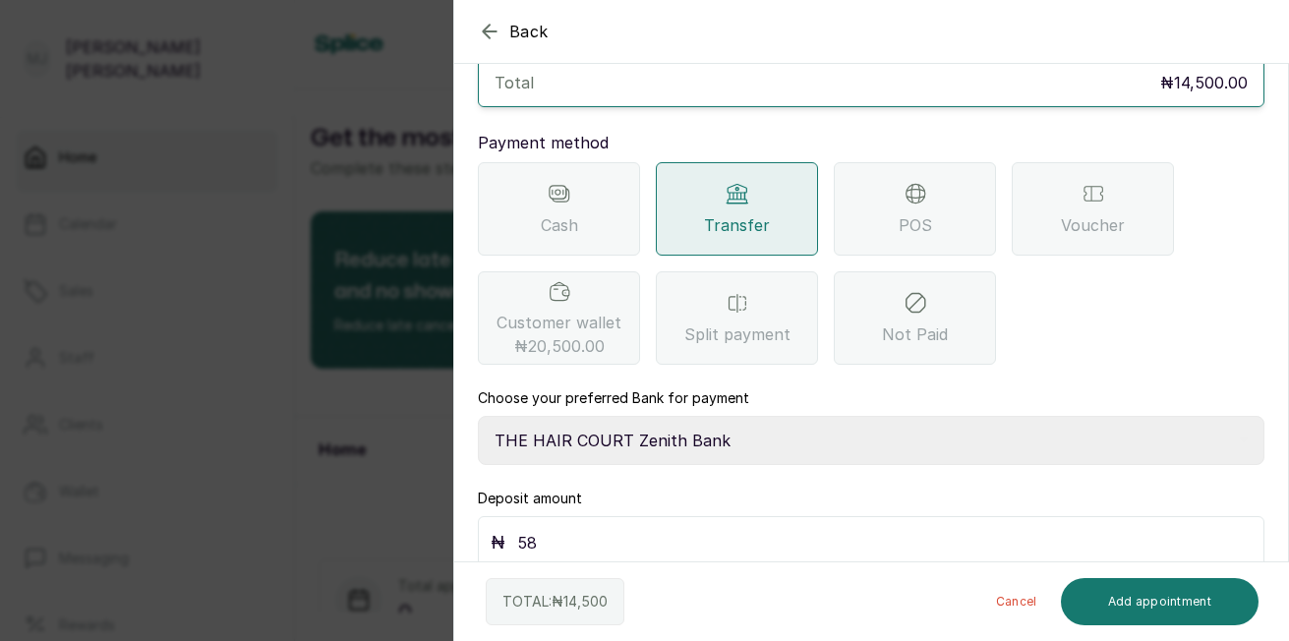
type input "5"
type input "14,500"
click at [1205, 595] on button "Add appointment" at bounding box center [1160, 601] width 199 height 47
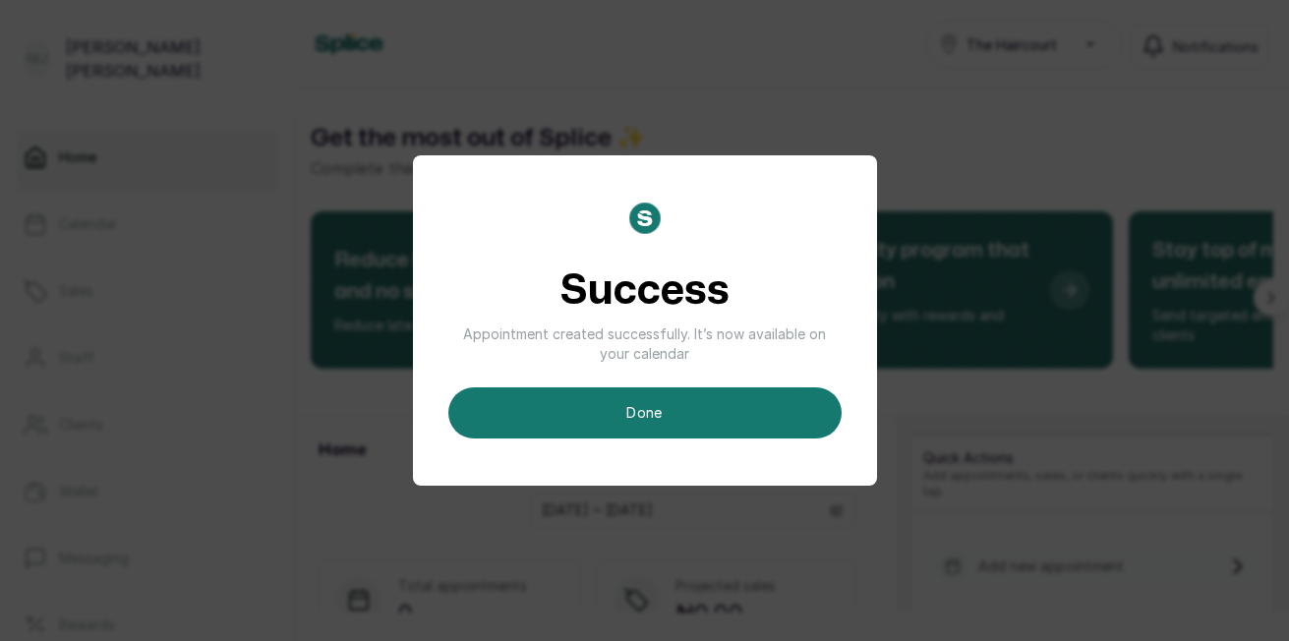
click at [697, 415] on button "done" at bounding box center [644, 412] width 393 height 51
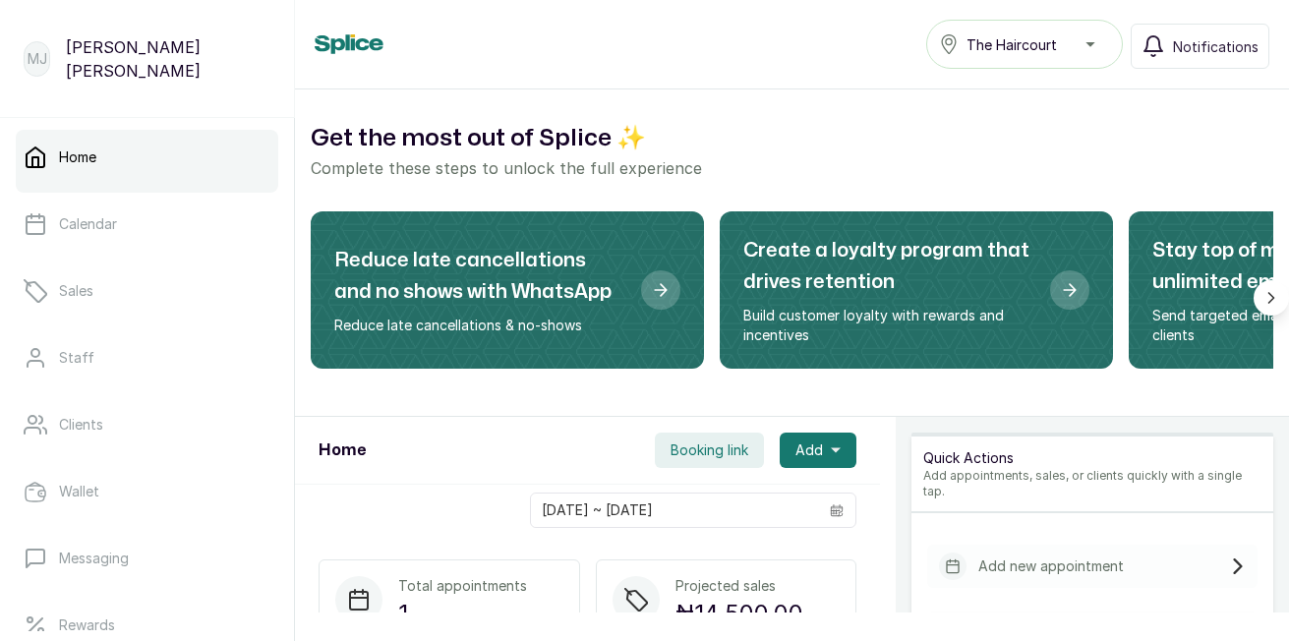
click at [816, 443] on span "Add" at bounding box center [809, 450] width 28 height 20
click at [748, 494] on span "New Appointment" at bounding box center [746, 504] width 189 height 24
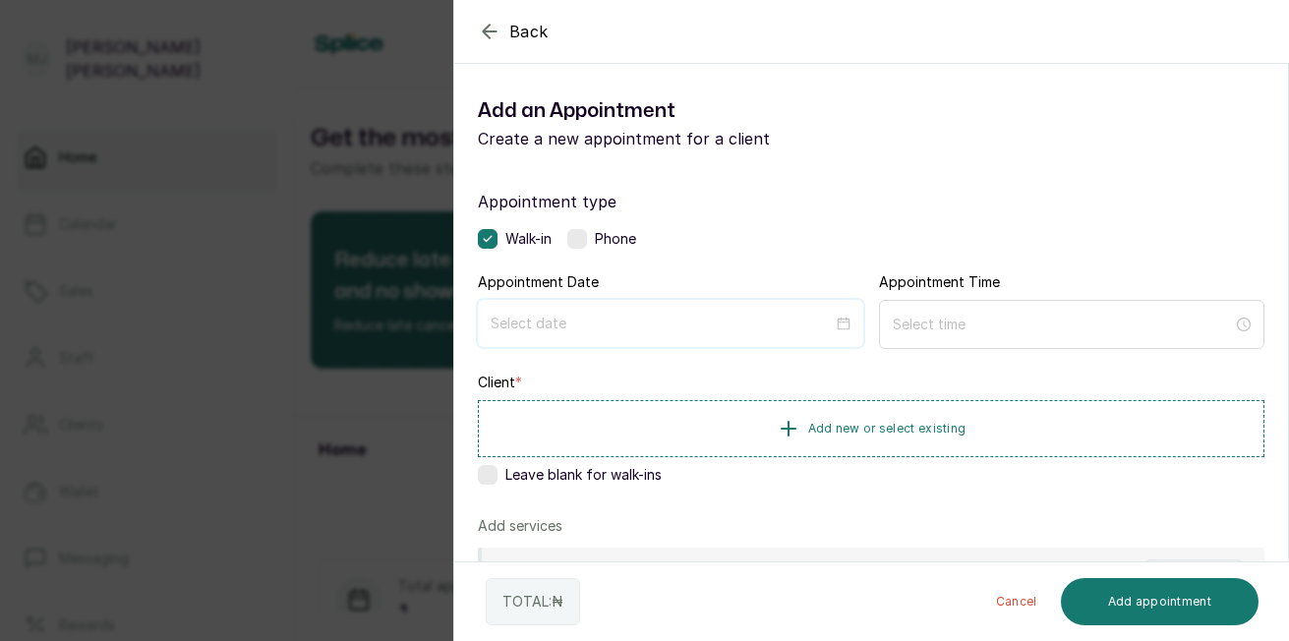
click at [607, 314] on input at bounding box center [662, 324] width 342 height 22
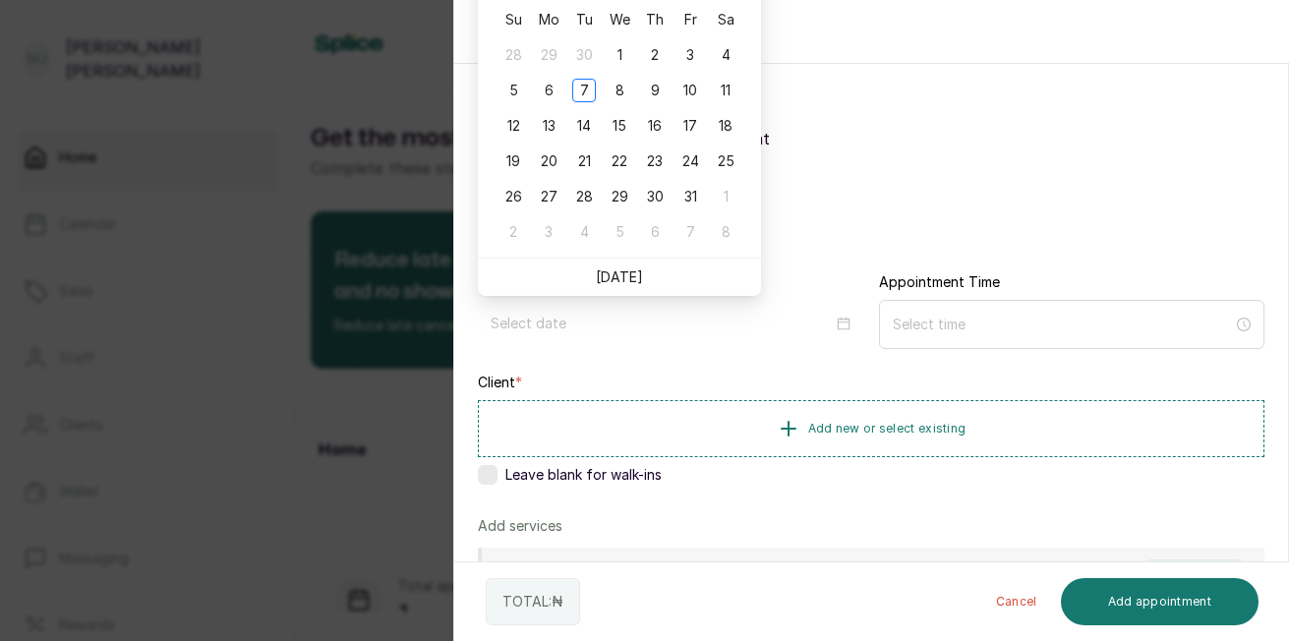
click at [616, 278] on link "[DATE]" at bounding box center [619, 276] width 47 height 17
type input "[DATE]"
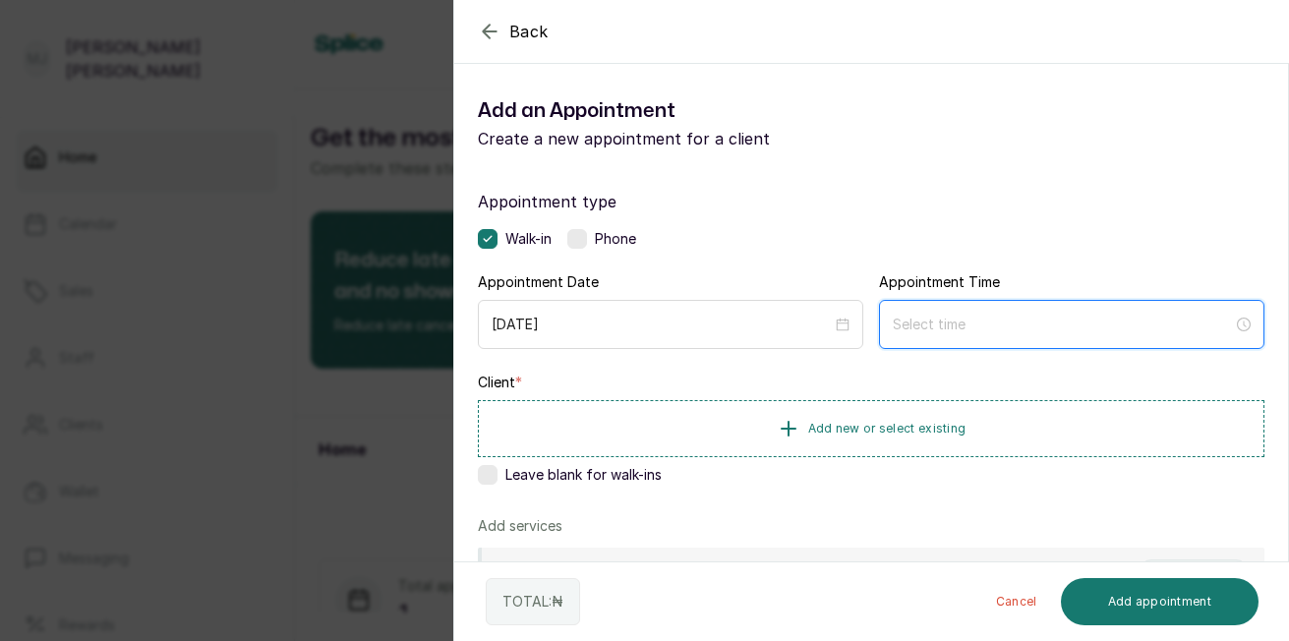
click at [923, 331] on input at bounding box center [1063, 325] width 340 height 22
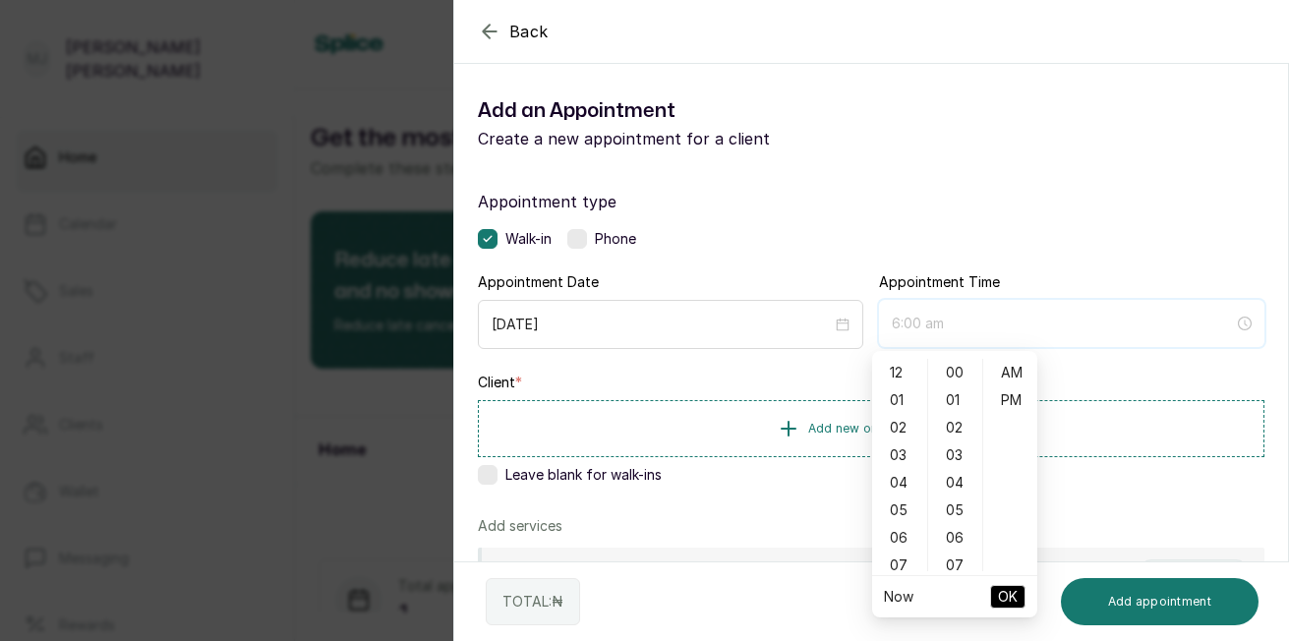
type input "7:00 am"
click at [898, 421] on div "09" at bounding box center [899, 424] width 47 height 28
click at [952, 532] on div "20" at bounding box center [955, 530] width 47 height 28
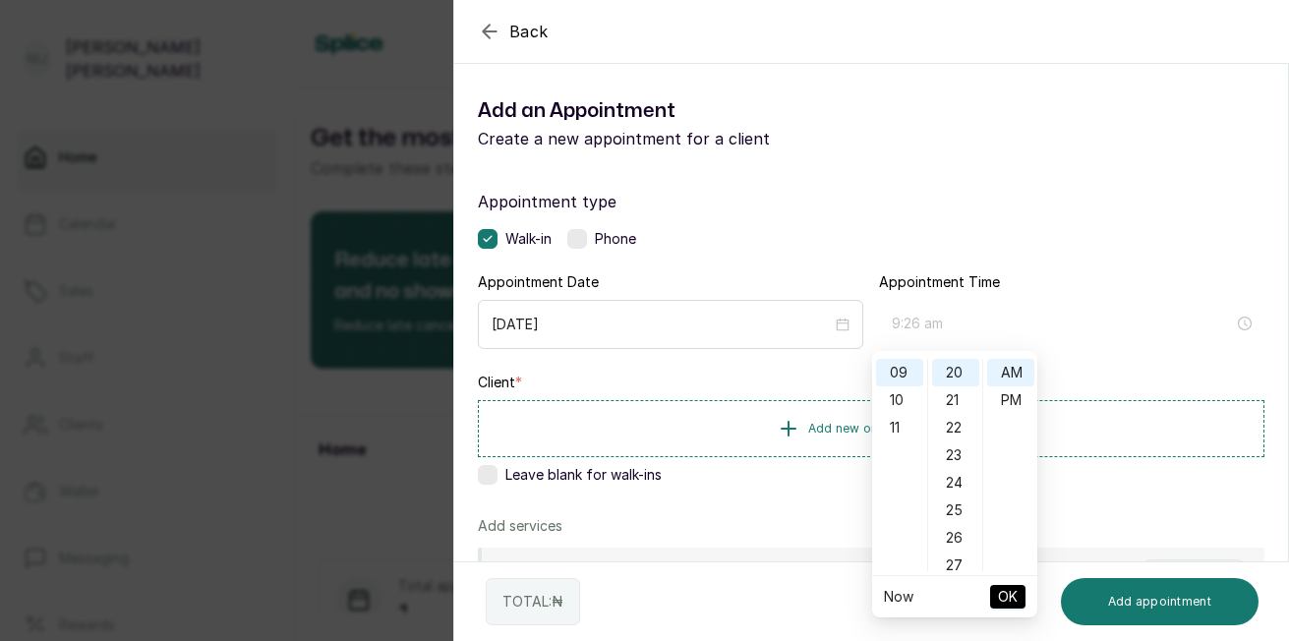
scroll to position [551, 0]
type input "9:20 am"
click at [1015, 600] on span "OK" at bounding box center [1008, 596] width 20 height 37
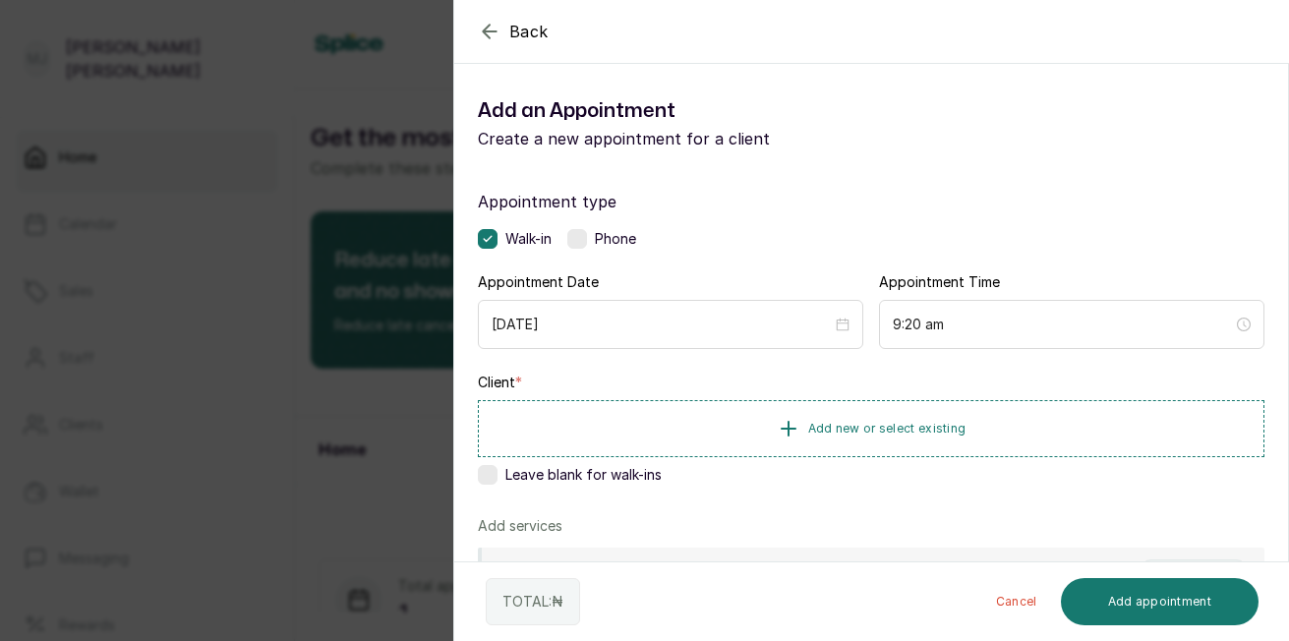
click at [940, 440] on button "Add new or select existing" at bounding box center [871, 428] width 786 height 57
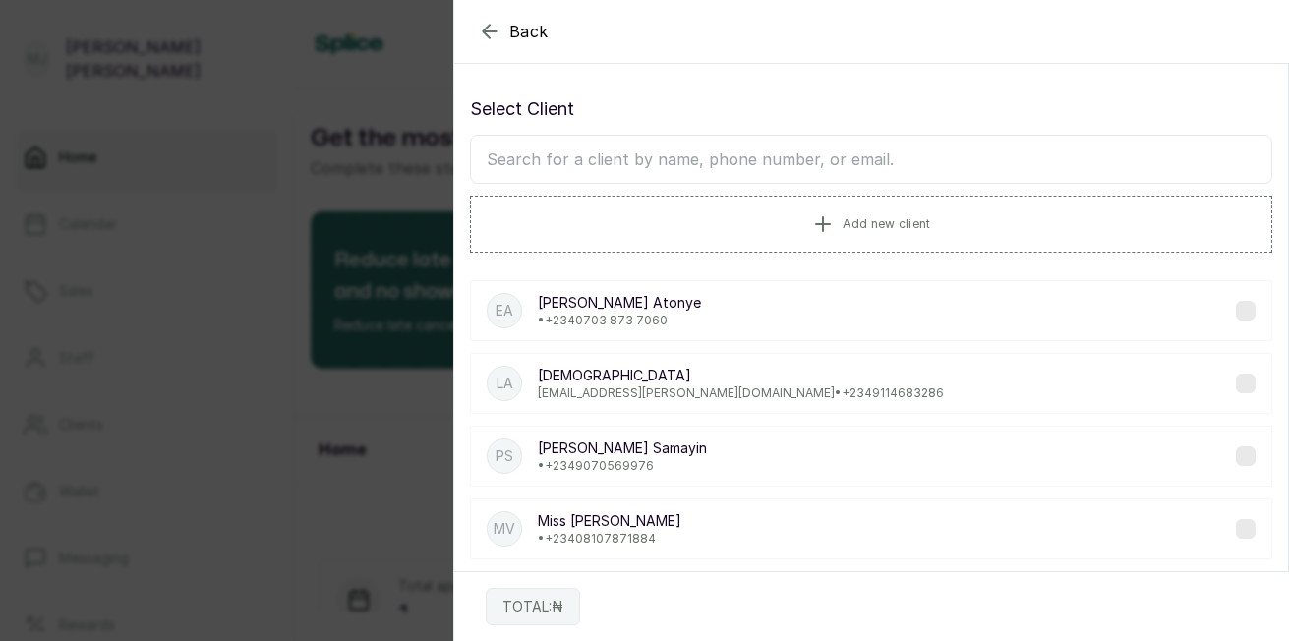
click at [809, 169] on input "text" at bounding box center [871, 159] width 802 height 49
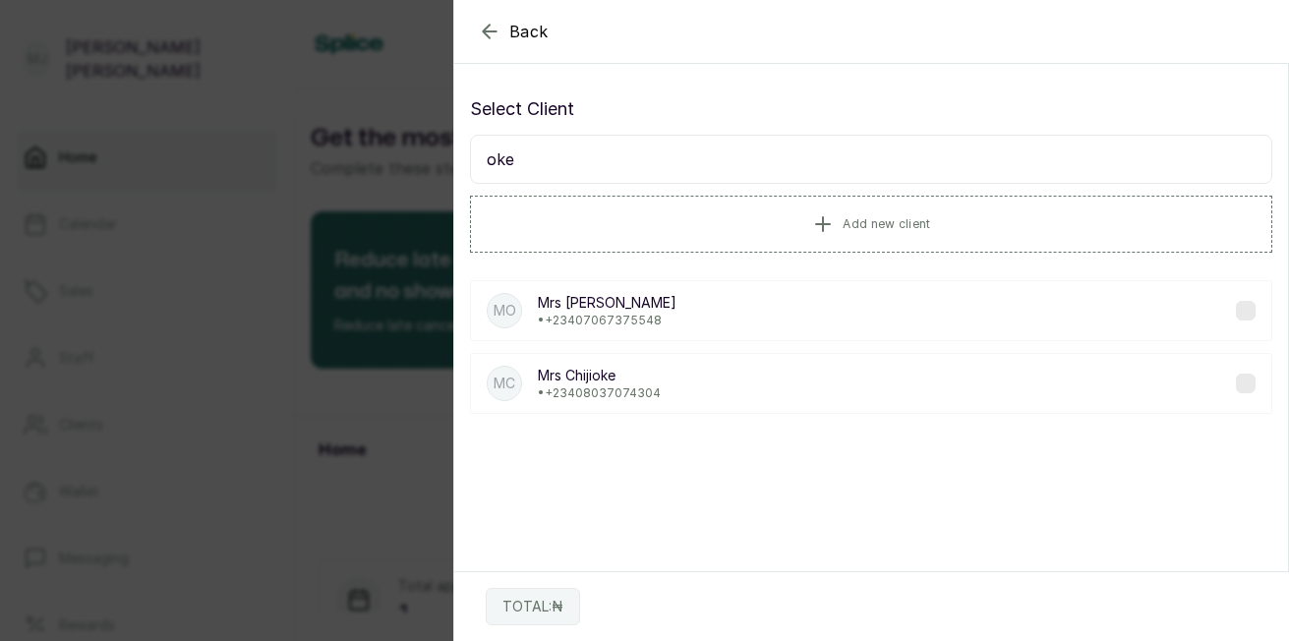
type input "oke"
click at [576, 316] on p "• [PHONE_NUMBER]" at bounding box center [607, 321] width 139 height 16
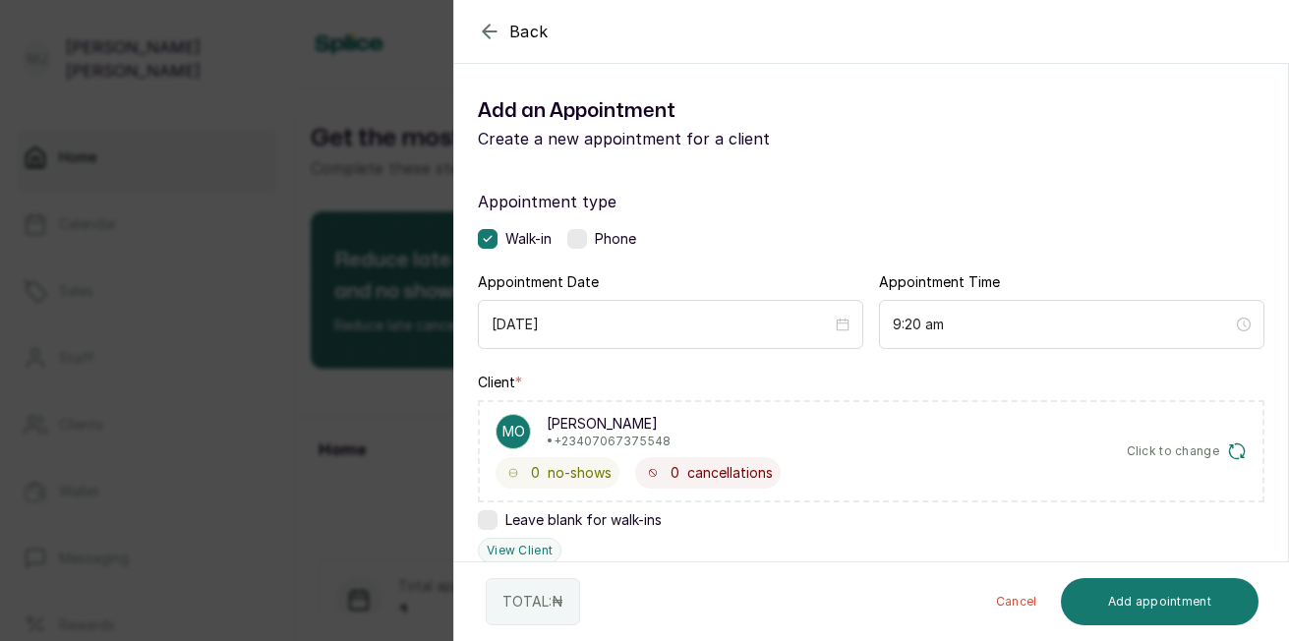
scroll to position [472, 0]
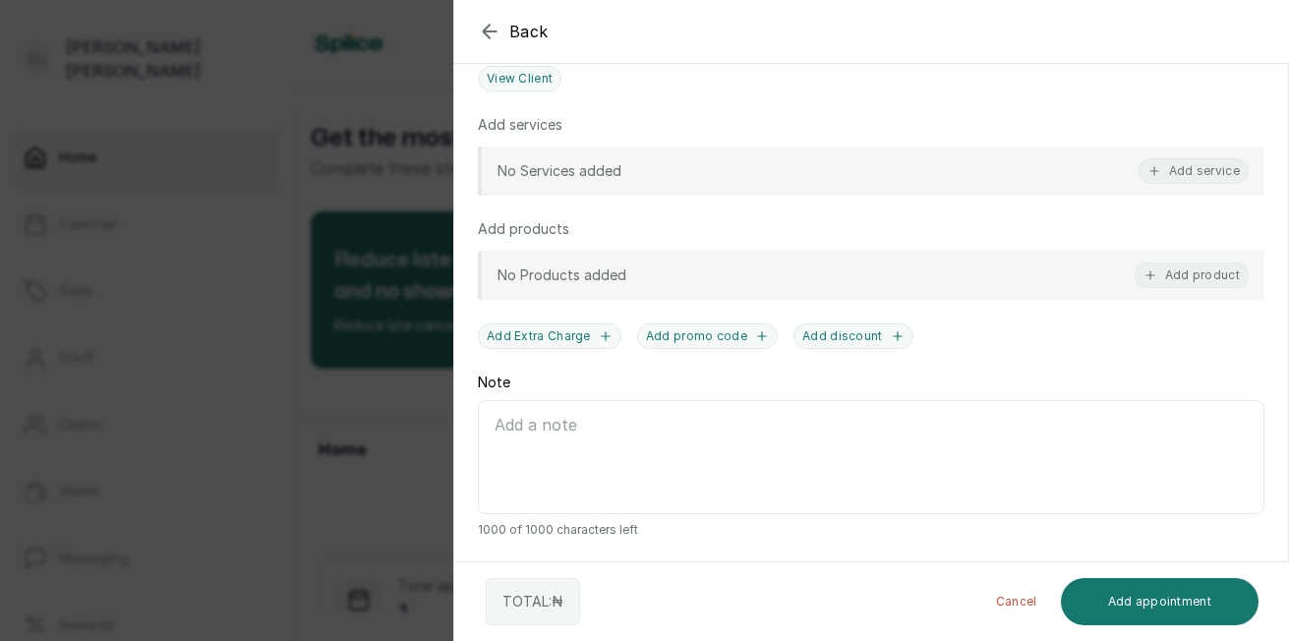
click at [1184, 176] on button "Add service" at bounding box center [1193, 171] width 110 height 26
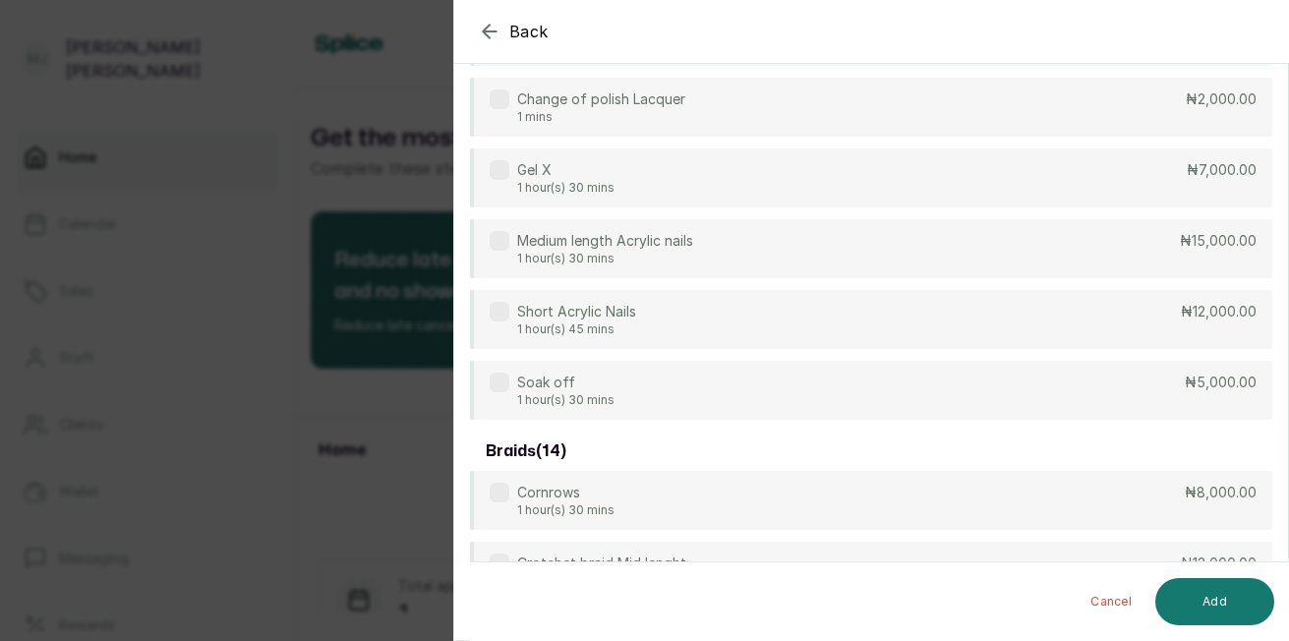
scroll to position [79, 0]
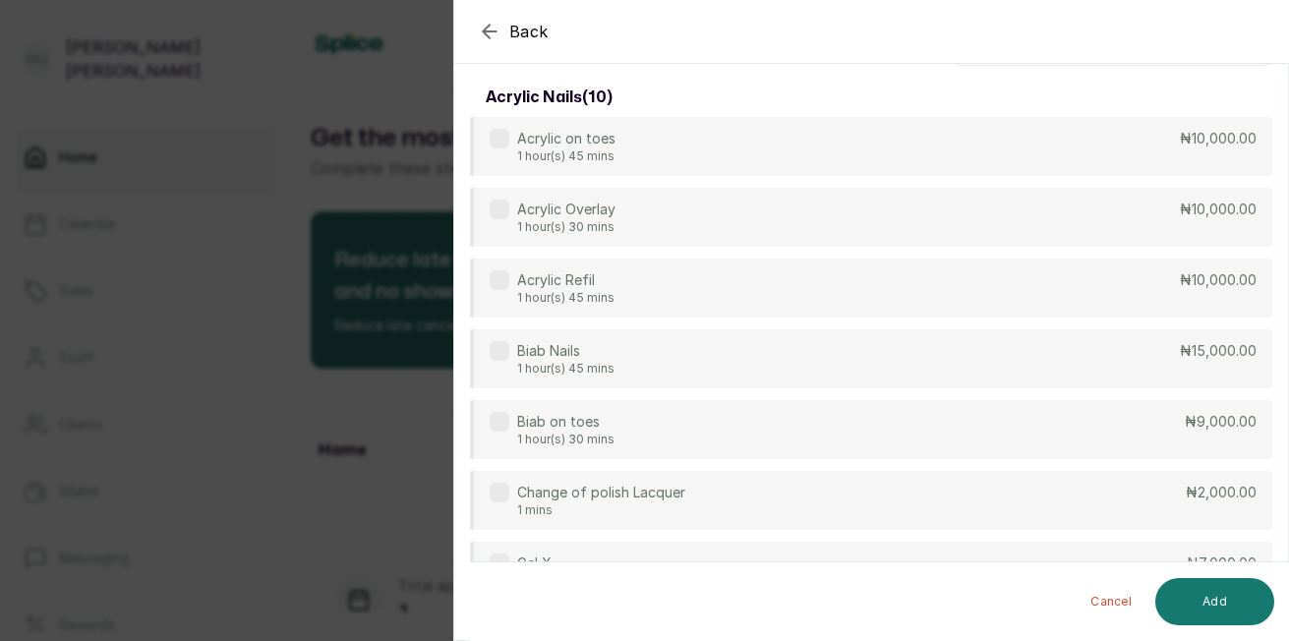
click at [730, 231] on div "Acrylic Overlay 1 hour(s) 30 mins ₦10,000.00" at bounding box center [871, 217] width 802 height 59
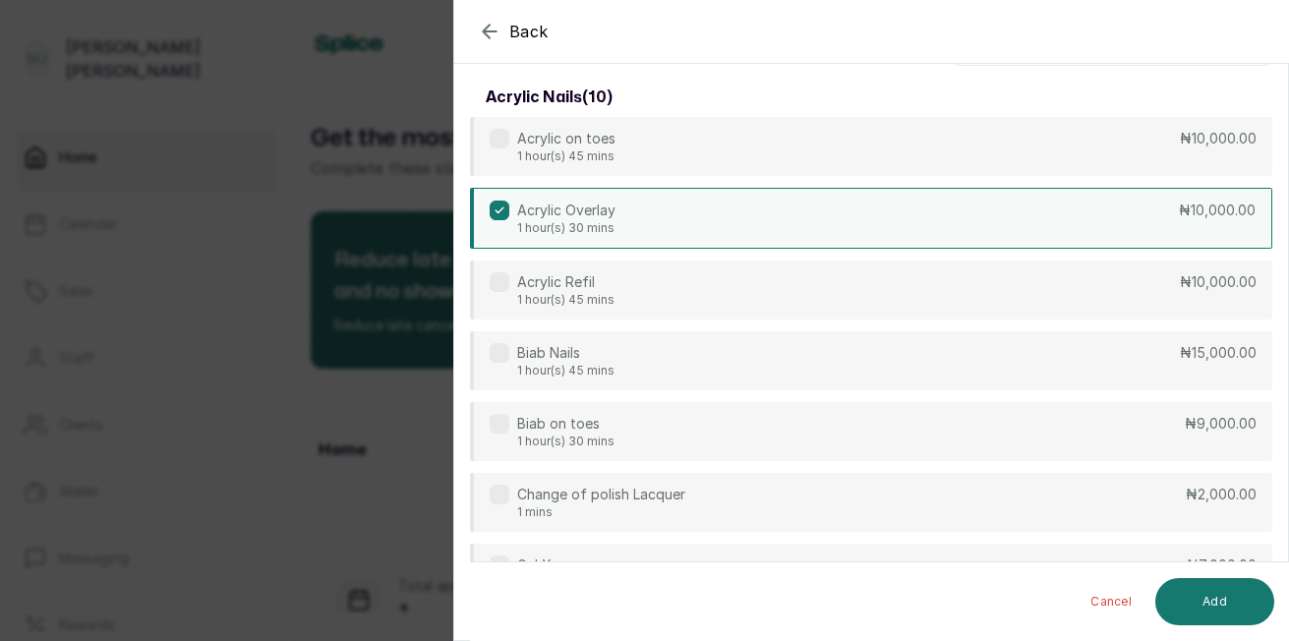
scroll to position [0, 0]
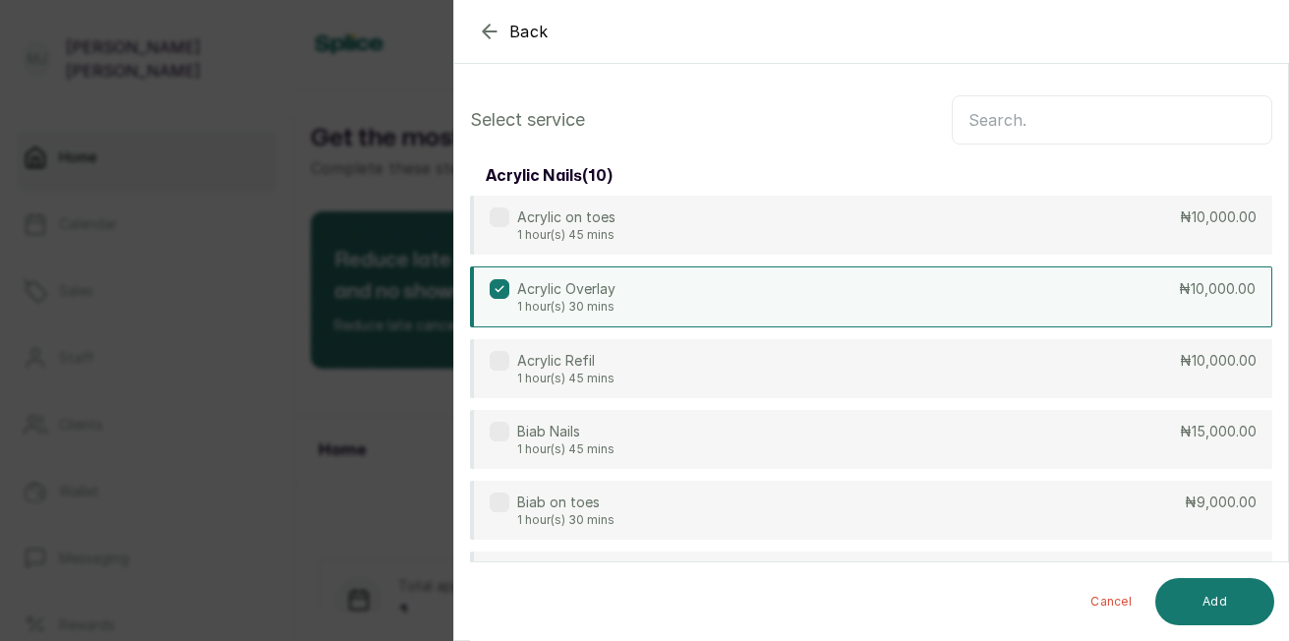
click at [962, 279] on div "Acrylic Overlay 1 hour(s) 30 mins ₦10,000.00" at bounding box center [871, 296] width 802 height 61
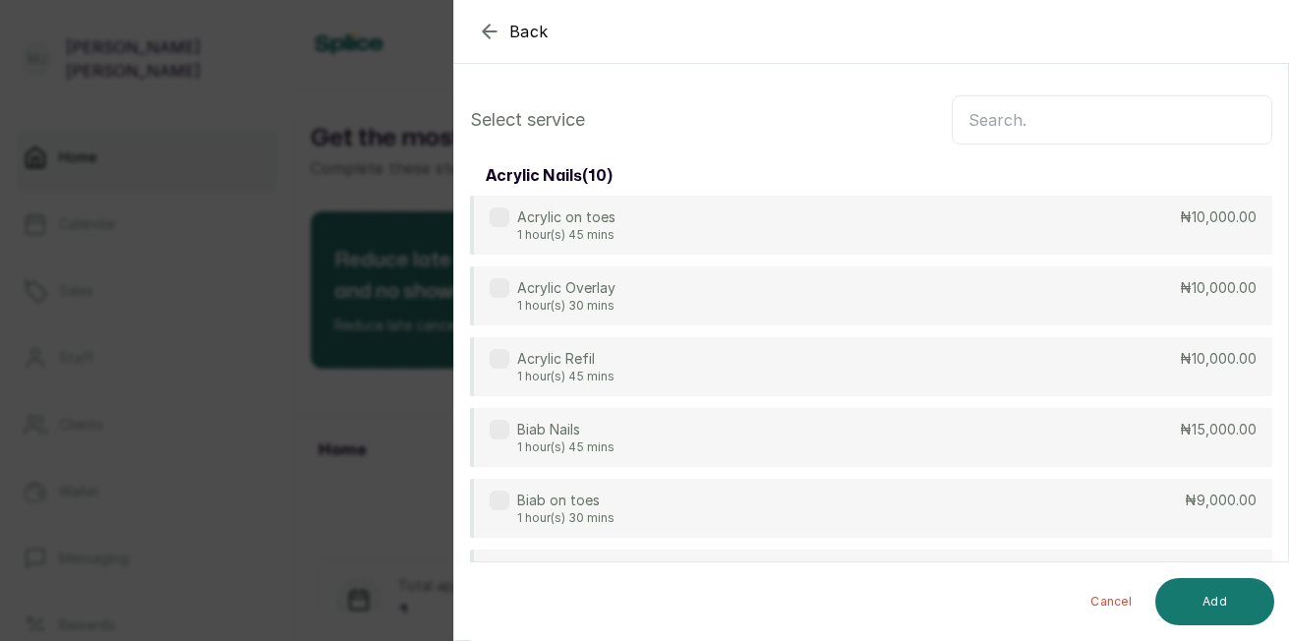
click at [989, 121] on input "text" at bounding box center [1112, 119] width 320 height 49
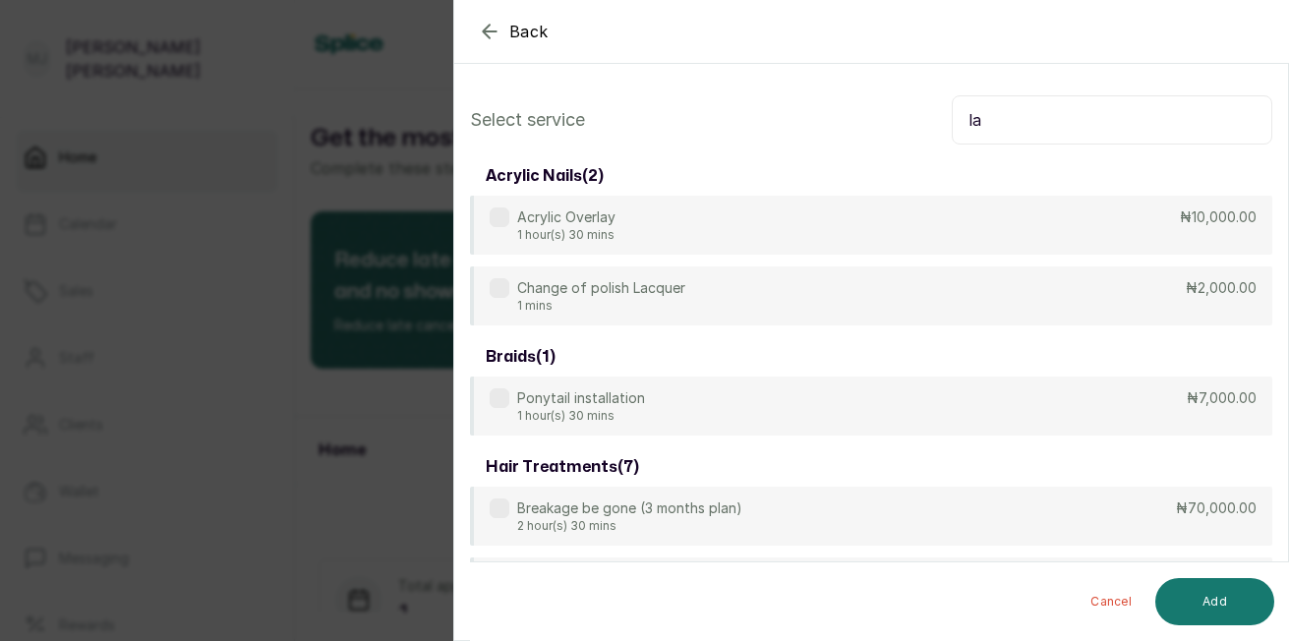
click at [1006, 125] on input "la" at bounding box center [1112, 119] width 320 height 49
type input "l"
type input "t"
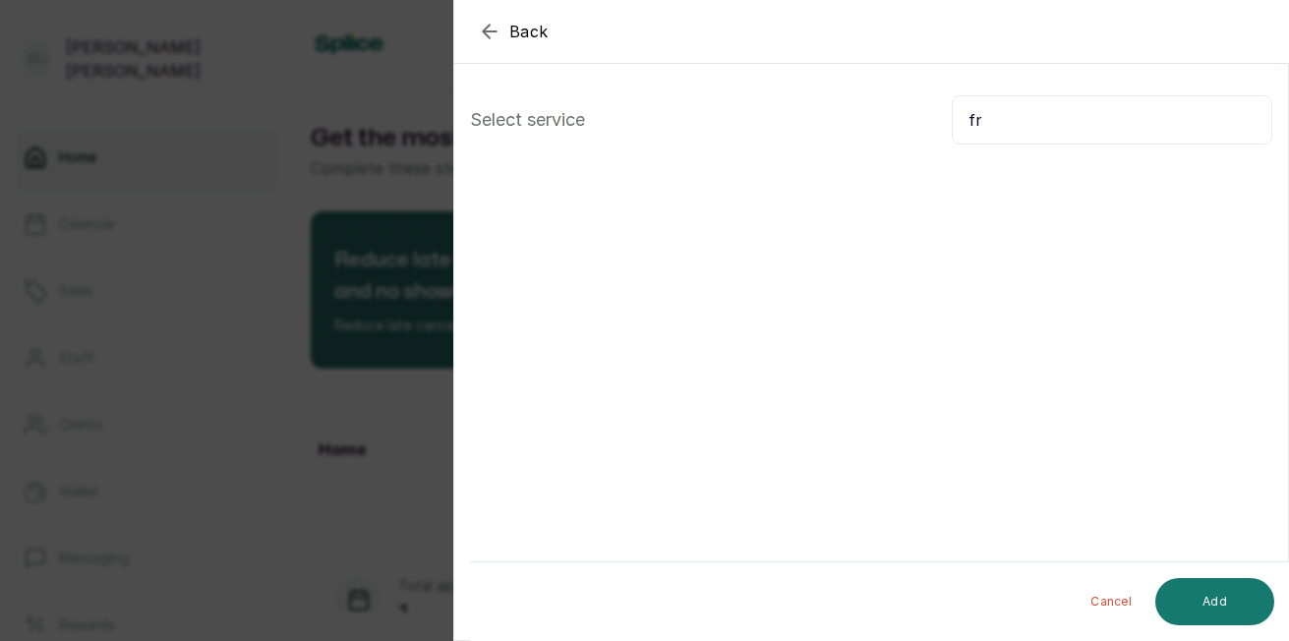
type input "f"
click at [1047, 130] on input "French tip" at bounding box center [1112, 119] width 320 height 49
type input "F"
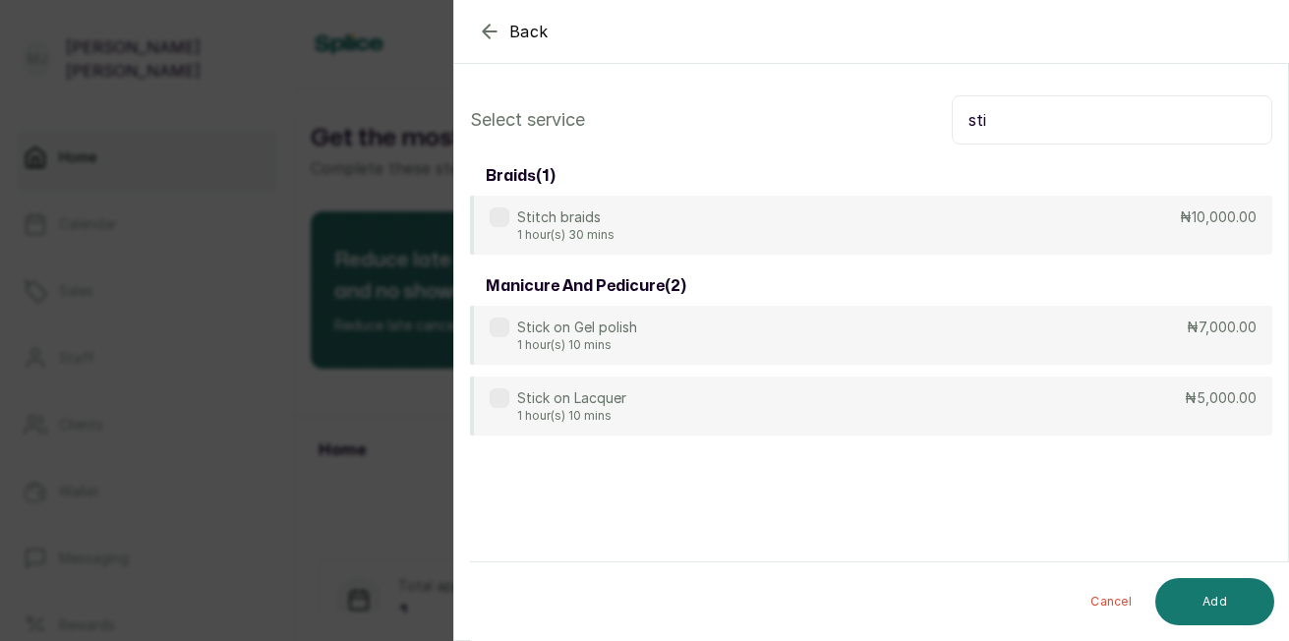
type input "sti"
click at [687, 422] on div "Stick on Lacquer 1 hour(s) 10 mins ₦5,000.00" at bounding box center [871, 406] width 802 height 59
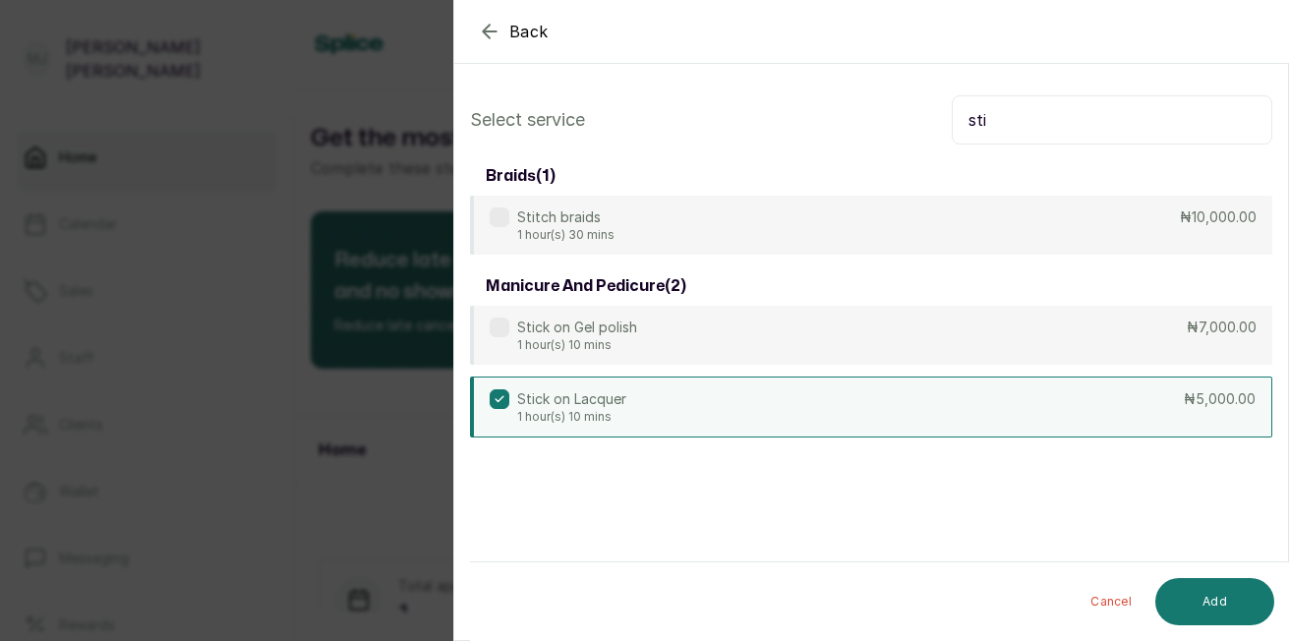
click at [1230, 595] on button "Add" at bounding box center [1214, 601] width 119 height 47
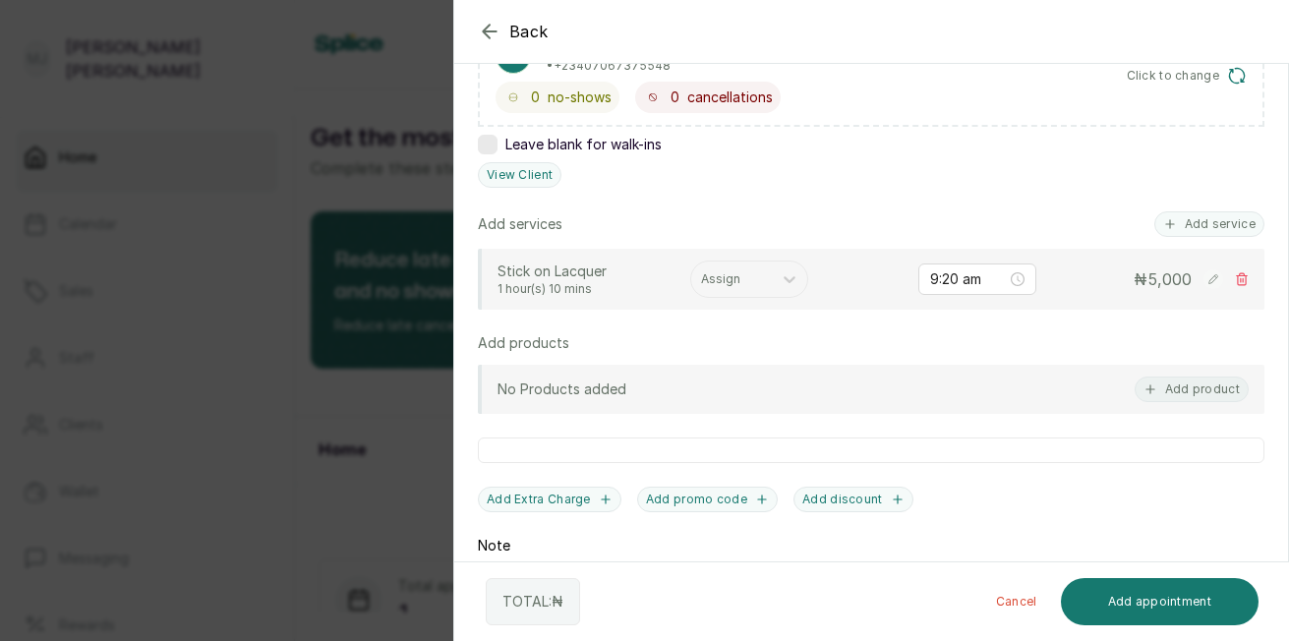
scroll to position [392, 0]
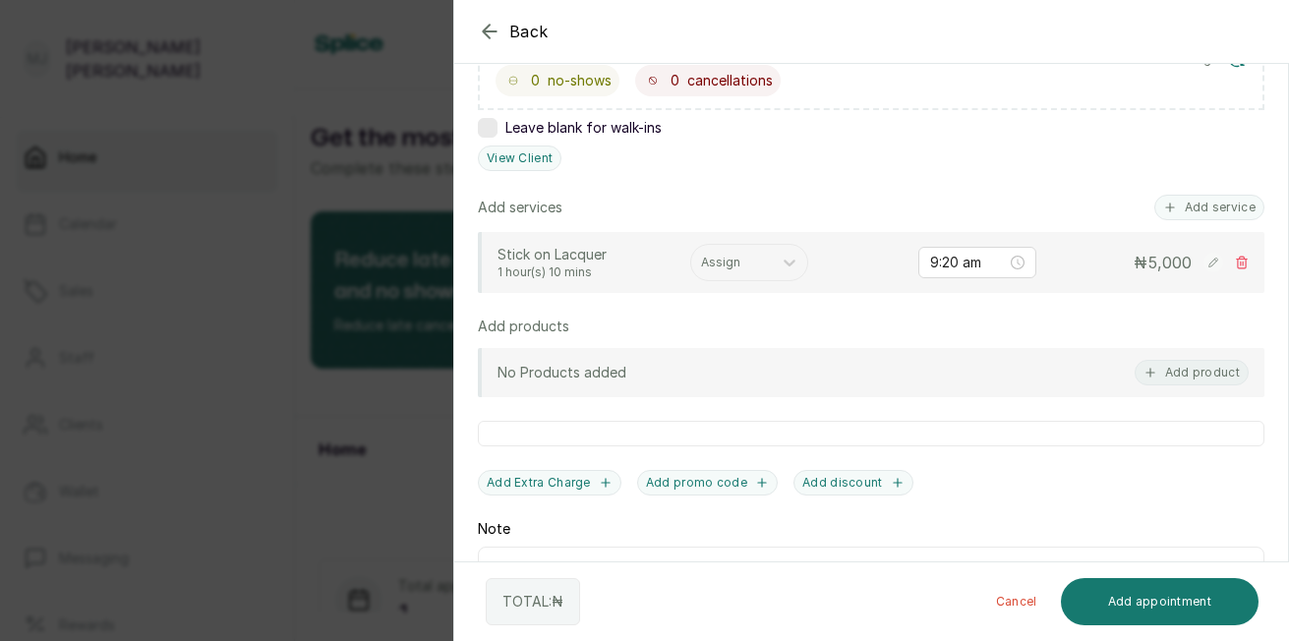
click at [731, 262] on div at bounding box center [731, 263] width 61 height 18
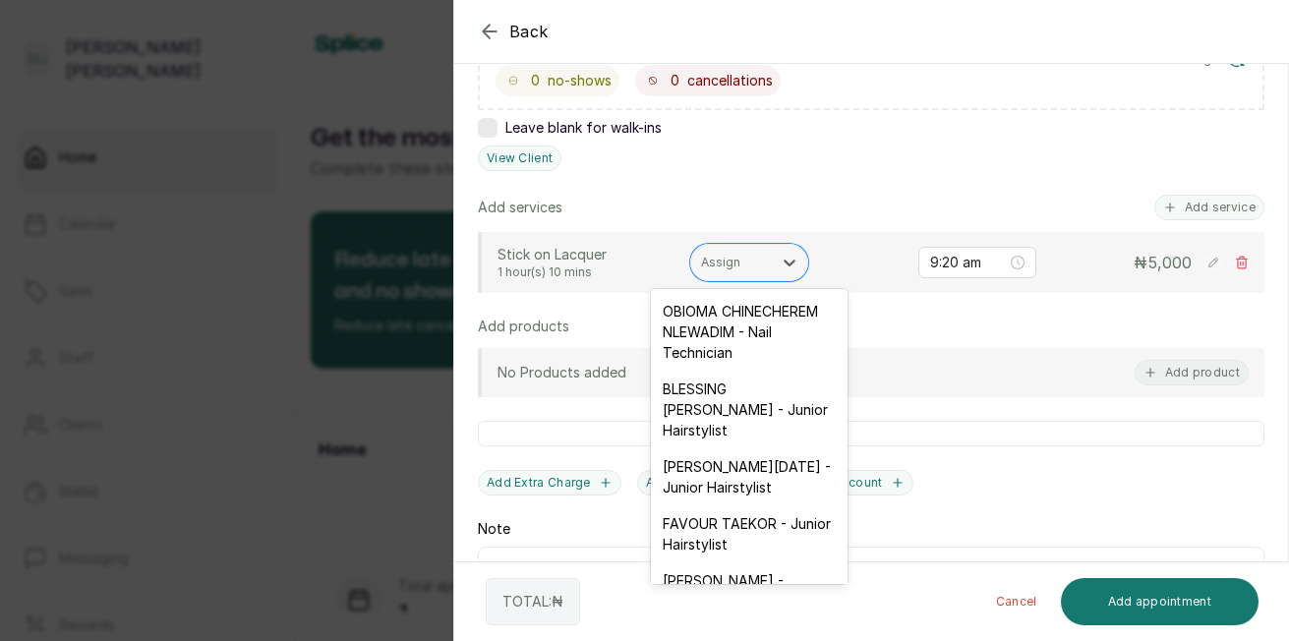
click at [734, 343] on div "OBIOMA CHINECHEREM NLEWADIM - Nail Technician" at bounding box center [749, 332] width 197 height 78
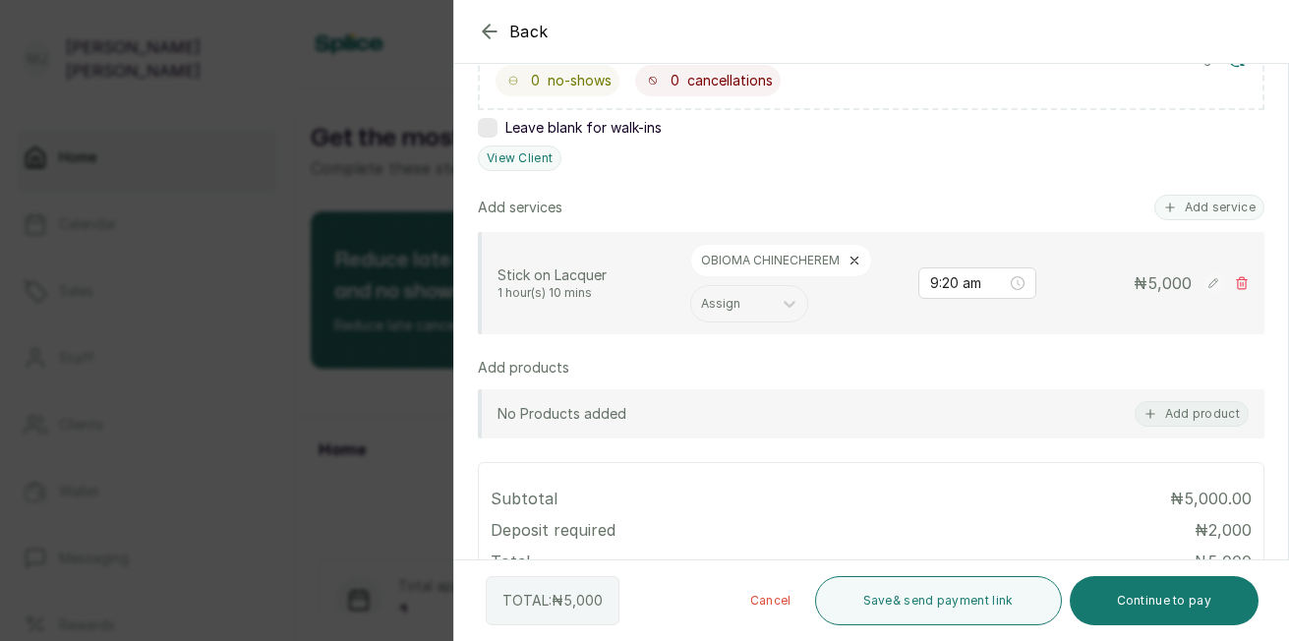
click at [1203, 284] on rect at bounding box center [1213, 283] width 20 height 20
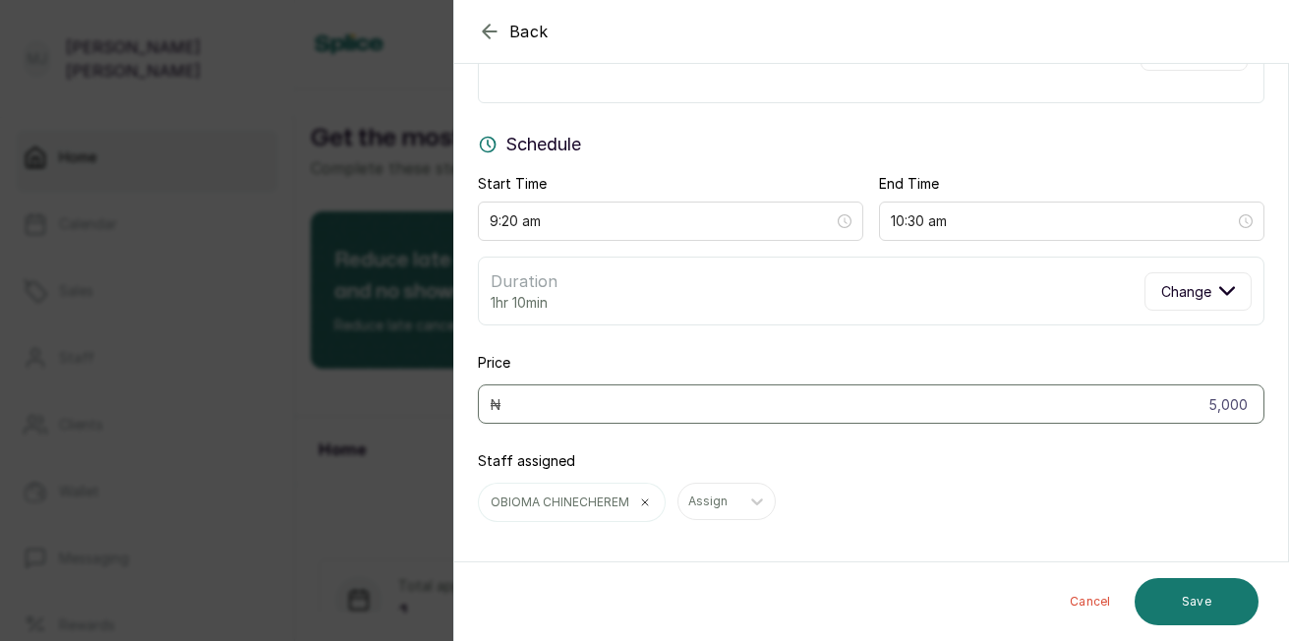
scroll to position [131, 0]
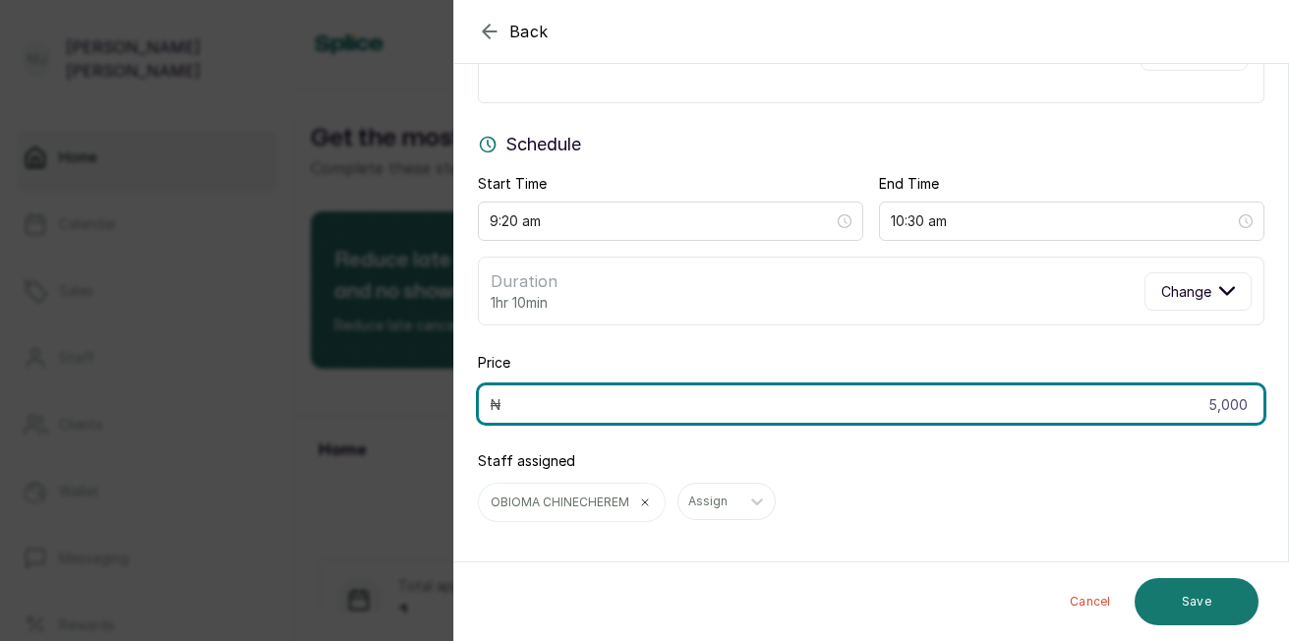
click at [1238, 409] on input "5,000" at bounding box center [871, 403] width 786 height 39
type input "5"
type input "4,000"
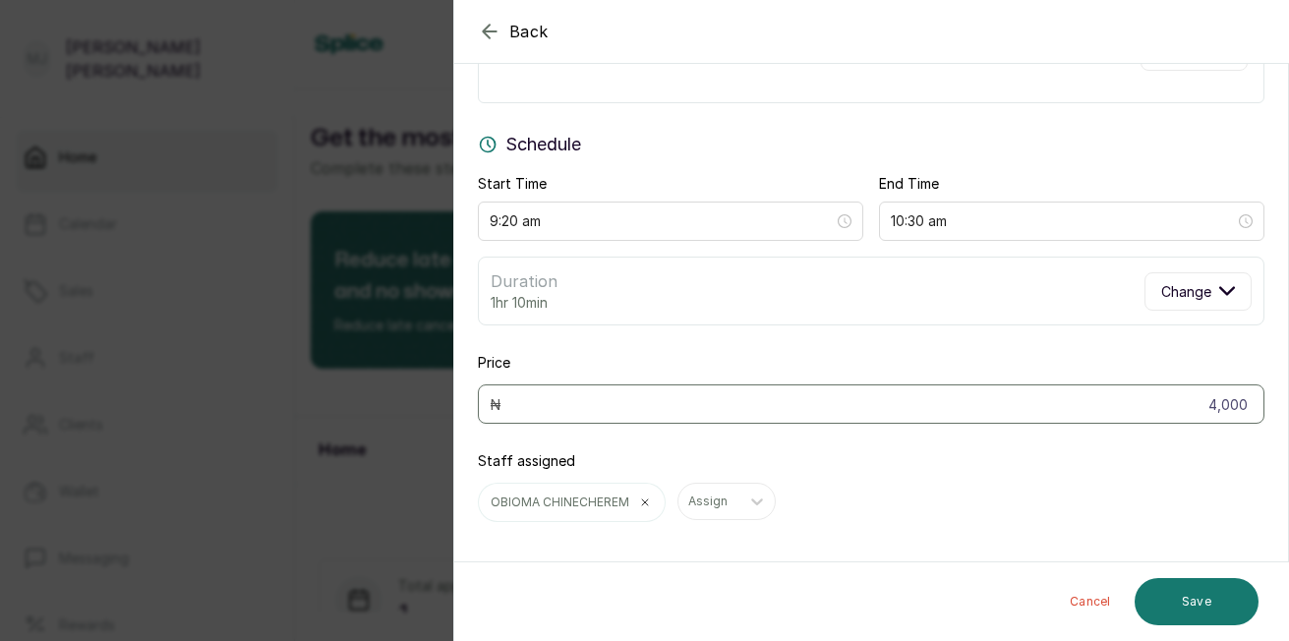
click at [1206, 604] on button "Save" at bounding box center [1196, 601] width 124 height 47
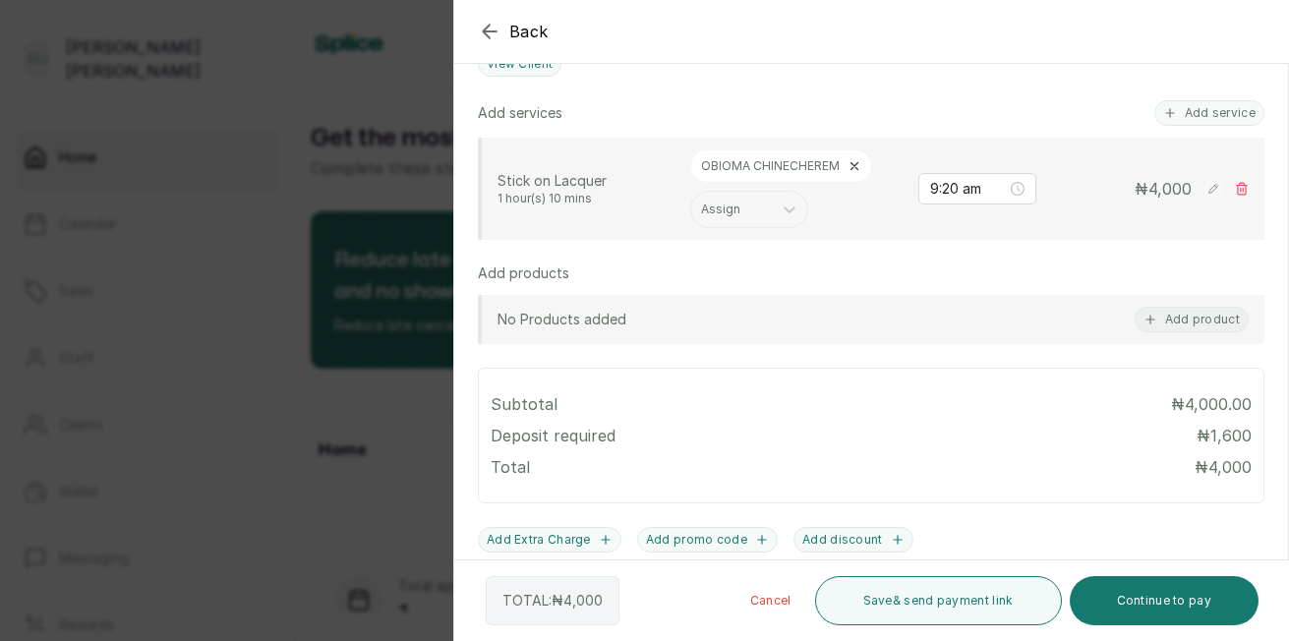
scroll to position [497, 0]
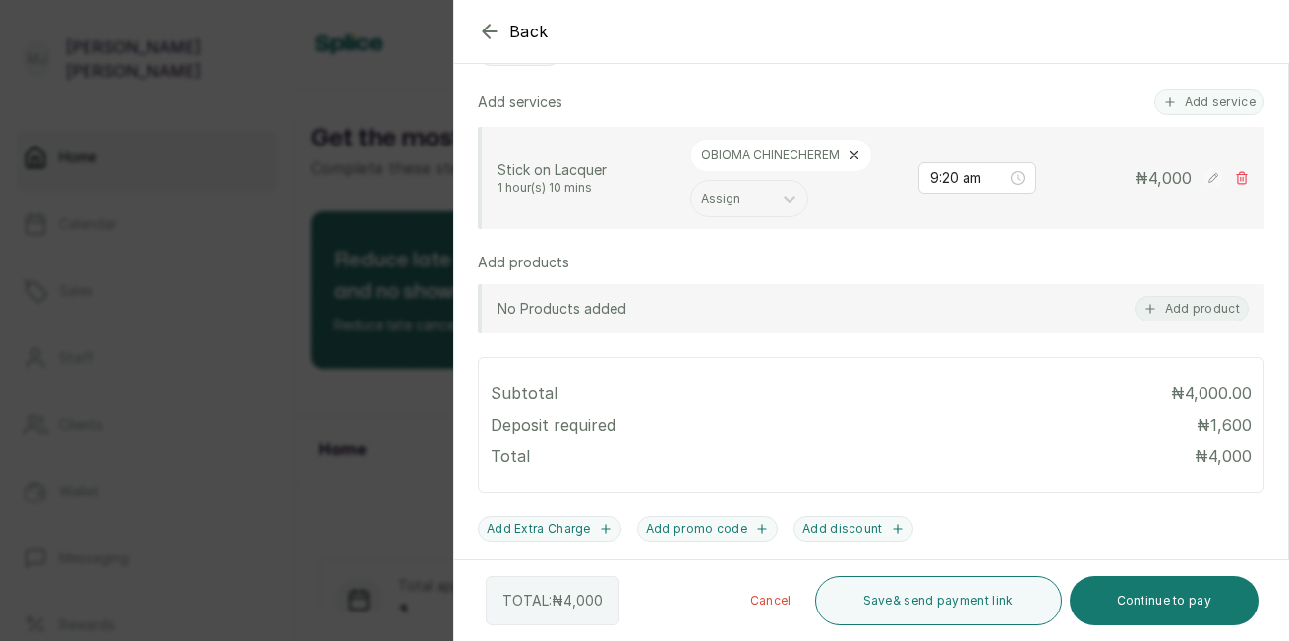
click at [1176, 603] on button "Continue to pay" at bounding box center [1165, 600] width 190 height 49
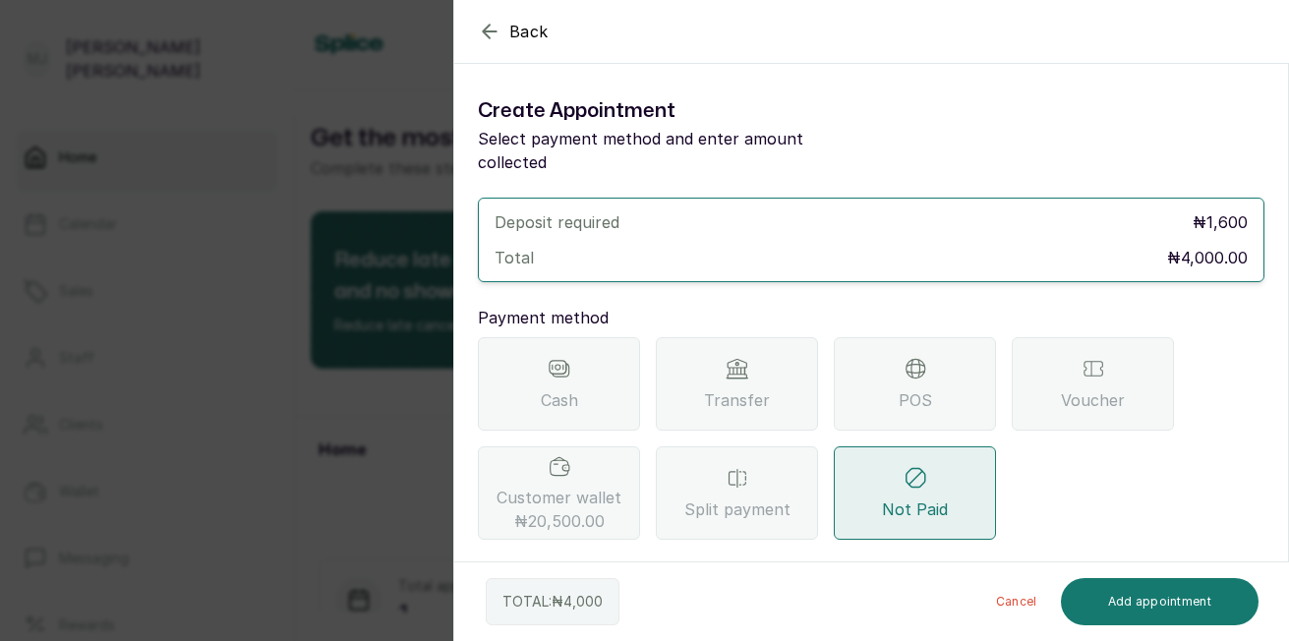
click at [731, 388] on span "Transfer" at bounding box center [737, 400] width 66 height 24
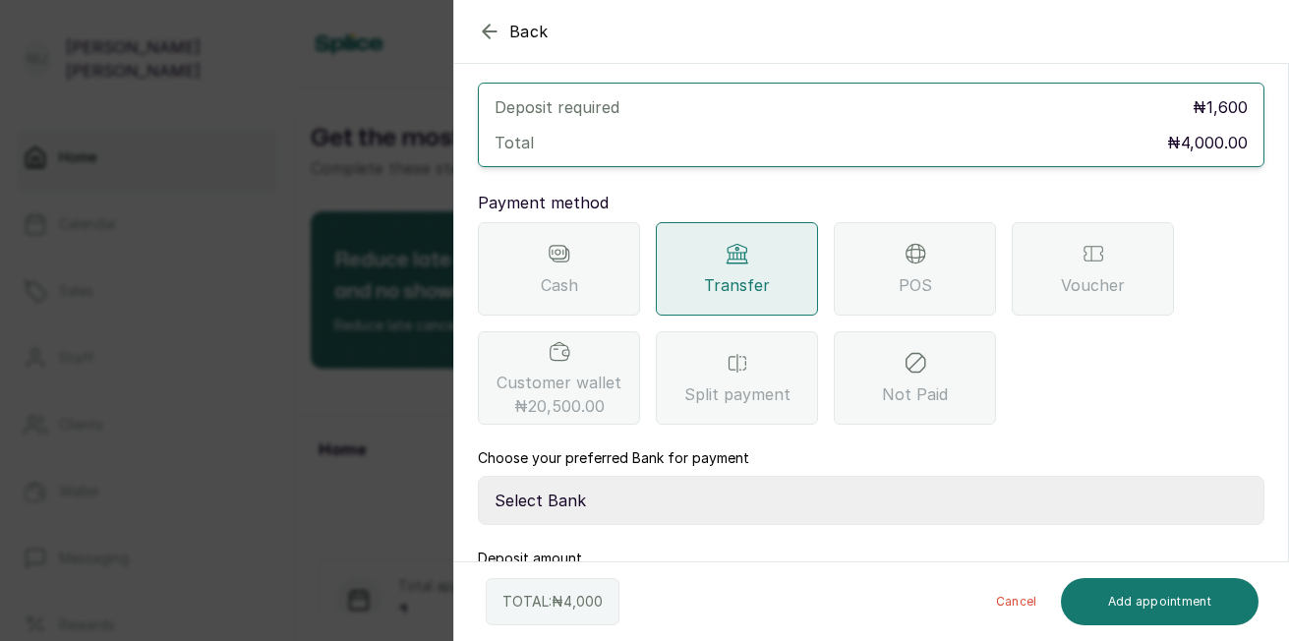
scroll to position [175, 0]
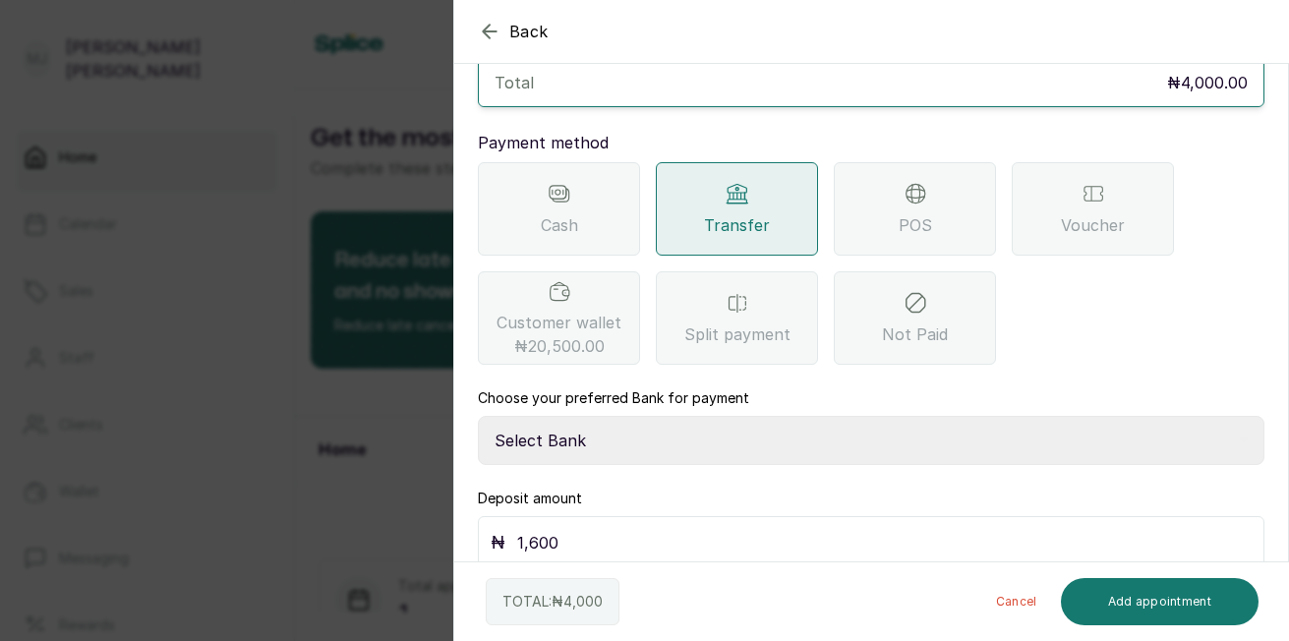
click at [643, 416] on select "Select Bank THE HAIR COURT Zenith Bank THE HAIR COURT Guaranty Trust Bank" at bounding box center [871, 440] width 786 height 49
select select "8093f8fd-914a-4246-9da3-7ae1719cd41e"
click at [478, 416] on select "Select Bank THE HAIR COURT Zenith Bank THE HAIR COURT Guaranty Trust Bank" at bounding box center [871, 440] width 786 height 49
click at [595, 529] on input "1,600" at bounding box center [884, 543] width 734 height 28
type input "1"
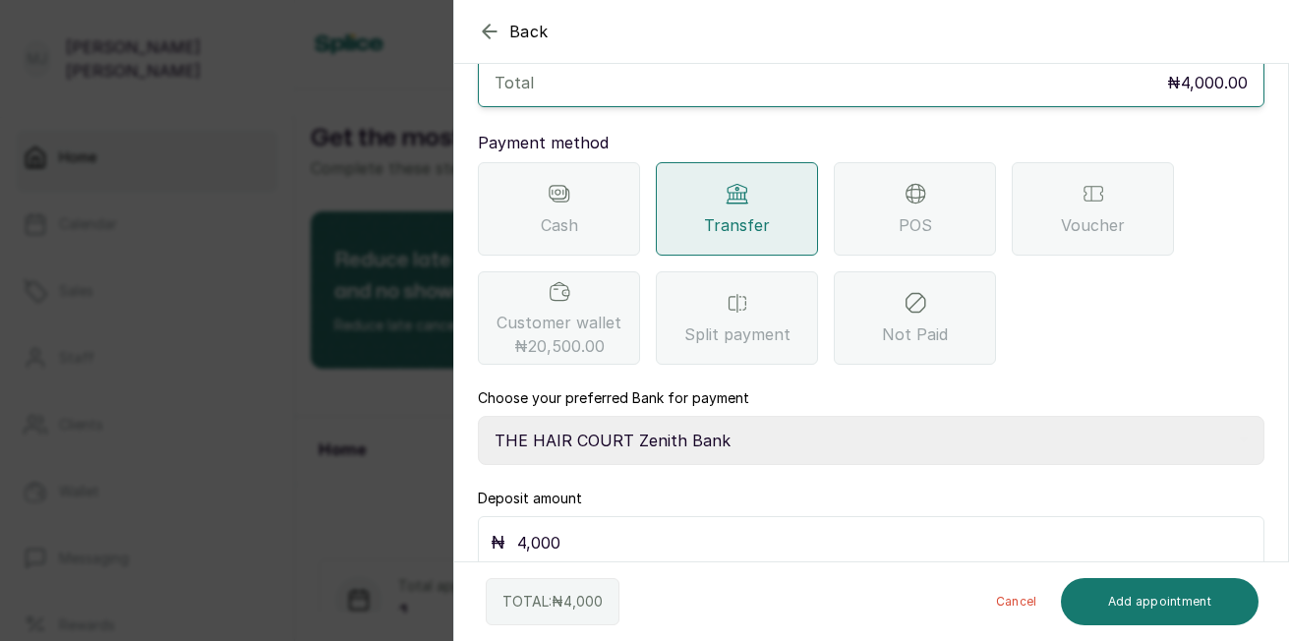
type input "4,000"
click at [1216, 605] on button "Add appointment" at bounding box center [1160, 601] width 199 height 47
